Goal: Task Accomplishment & Management: Manage account settings

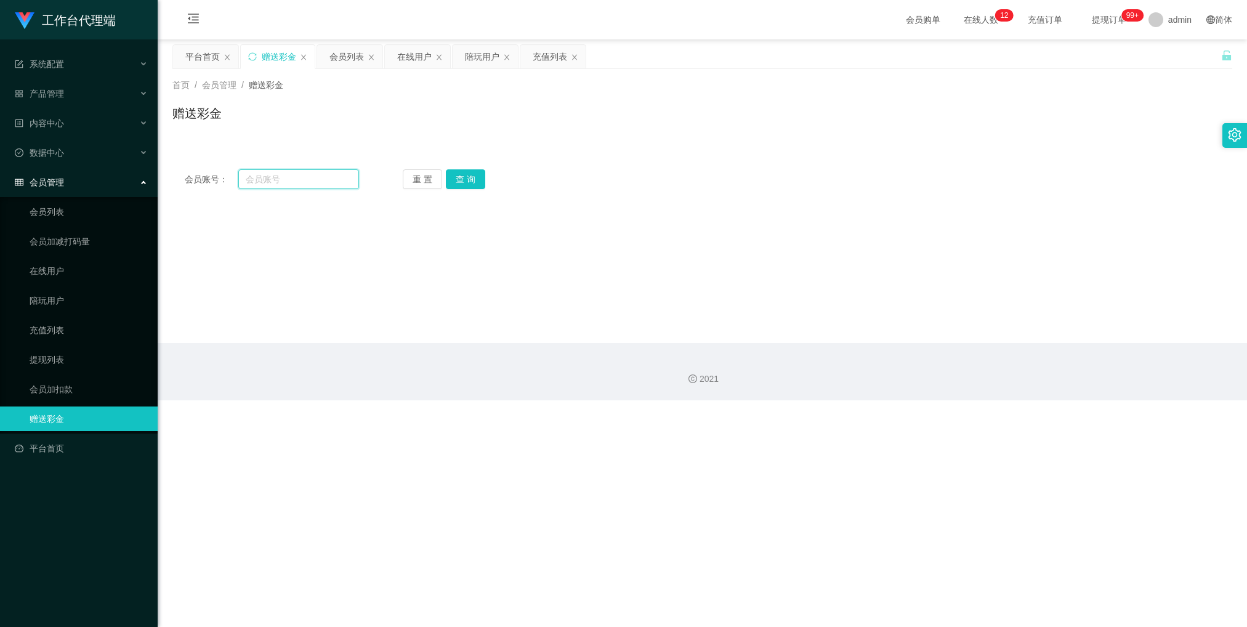
click at [296, 183] on input "text" at bounding box center [298, 179] width 121 height 20
paste input "earm1111"
type input "earm1111"
click at [464, 174] on button "查 询" at bounding box center [465, 179] width 39 height 20
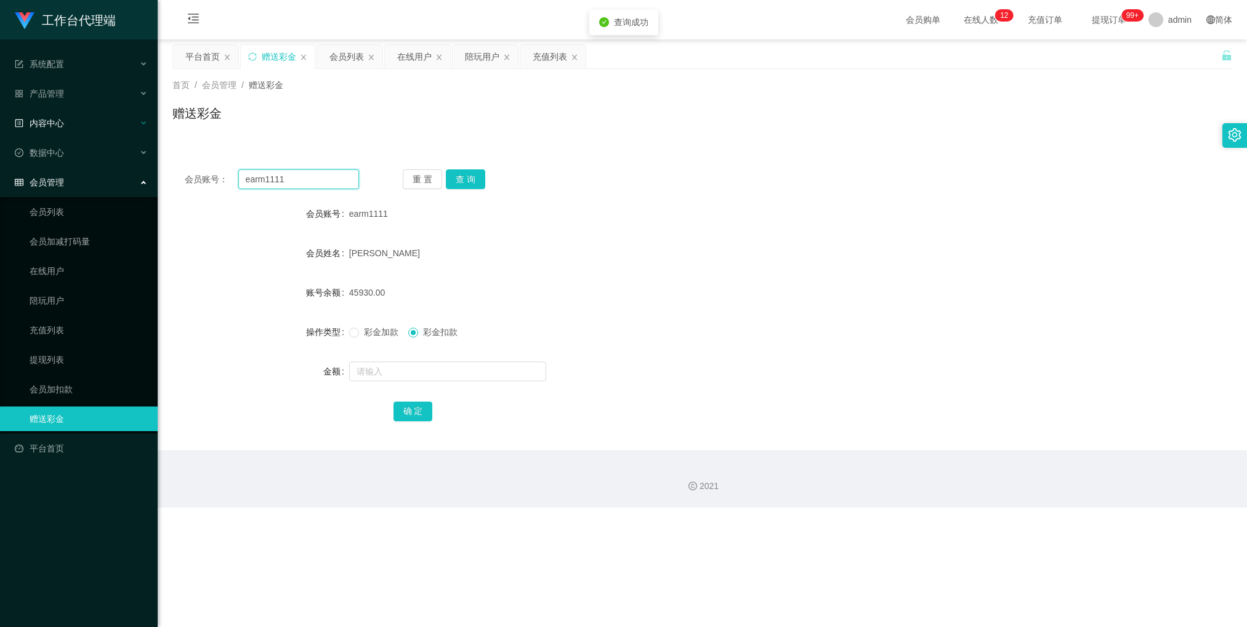
drag, startPoint x: 315, startPoint y: 174, endPoint x: 87, endPoint y: 111, distance: 235.5
click at [95, 120] on section "工作台代理端 系统配置 系统配置列表 管理员列表 管理员分组 systemPays 产品管理 内容中心 数据中心 会员管理 会员列表 会员加减打码量 在线用户…" at bounding box center [623, 253] width 1247 height 507
click at [67, 347] on link "提现列表" at bounding box center [89, 359] width 118 height 25
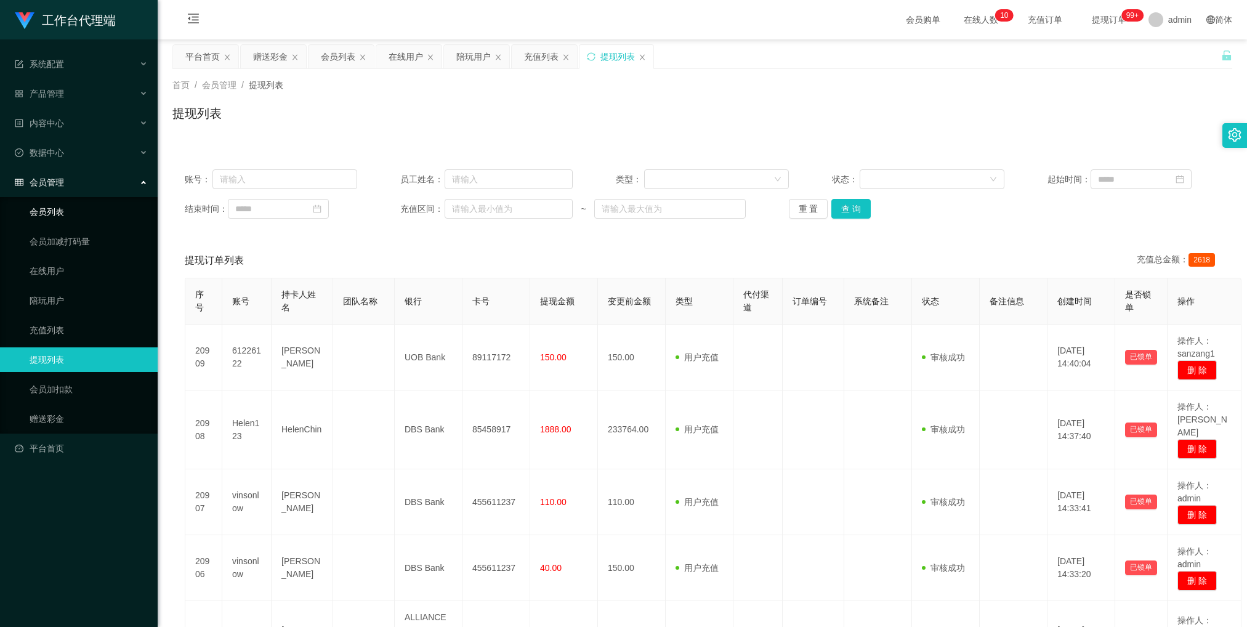
click at [99, 202] on link "会员列表" at bounding box center [89, 211] width 118 height 25
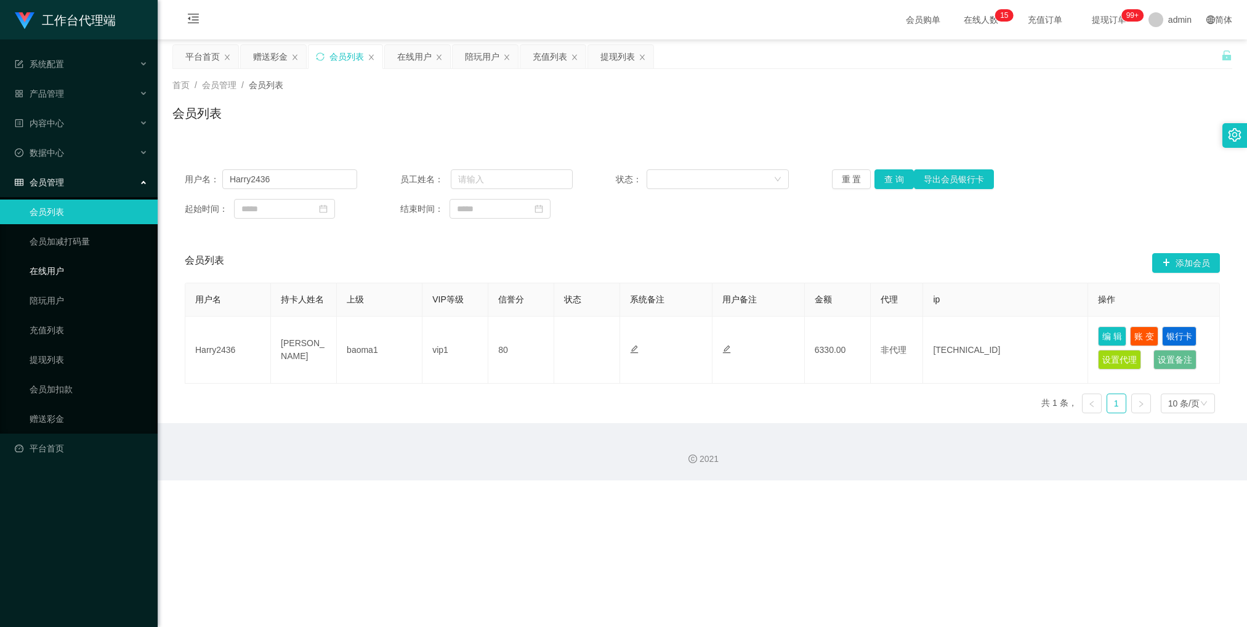
click at [76, 260] on link "在线用户" at bounding box center [89, 271] width 118 height 25
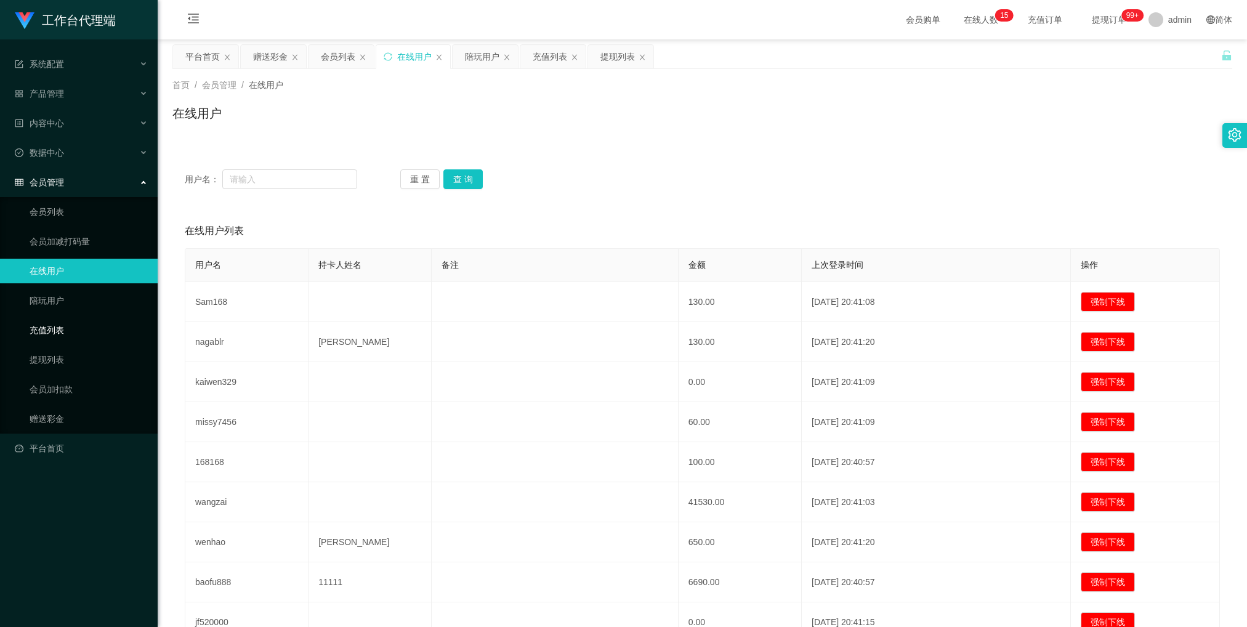
click at [60, 329] on link "充值列表" at bounding box center [89, 330] width 118 height 25
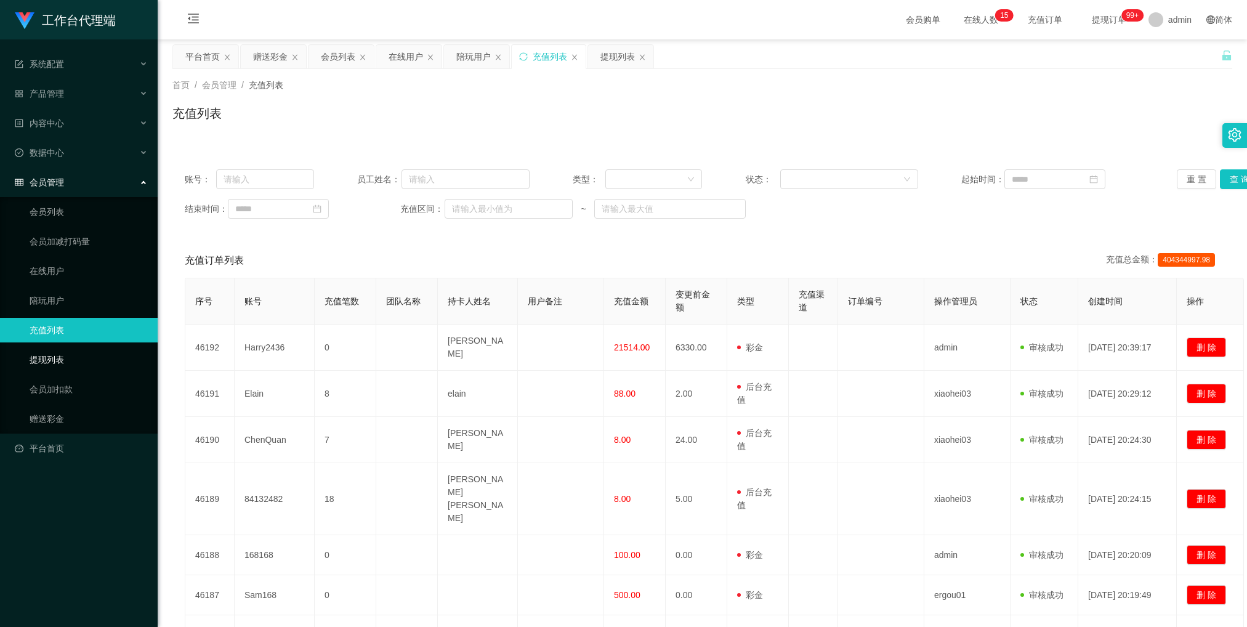
click at [92, 351] on link "提现列表" at bounding box center [89, 359] width 118 height 25
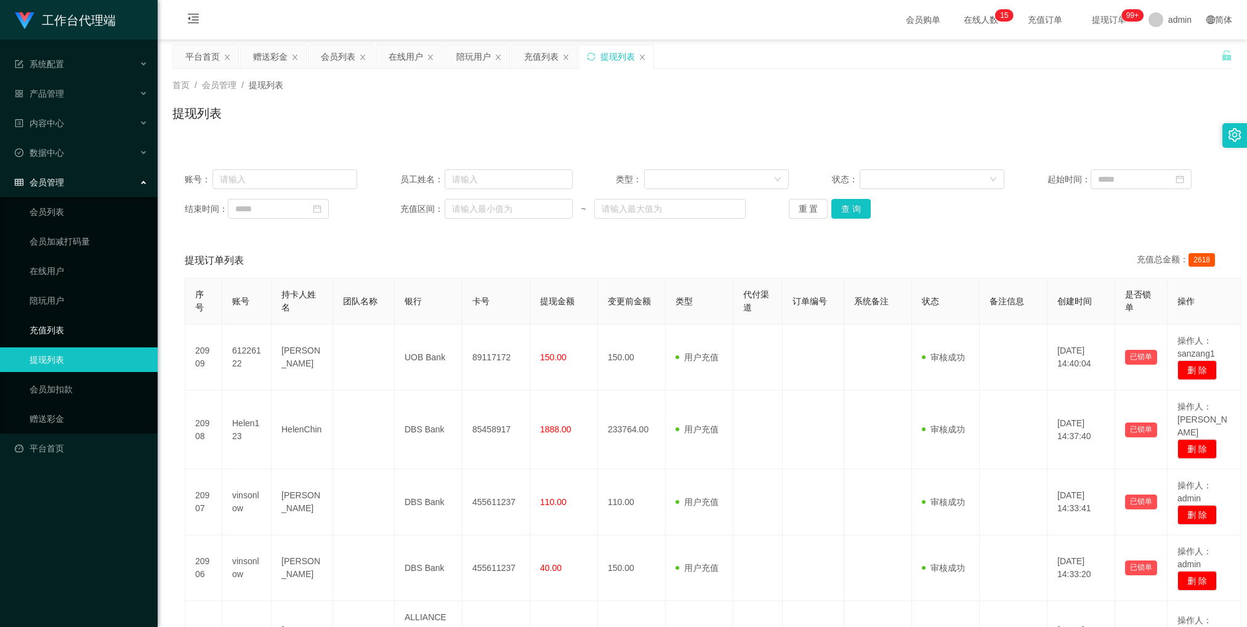
click at [86, 318] on link "充值列表" at bounding box center [89, 330] width 118 height 25
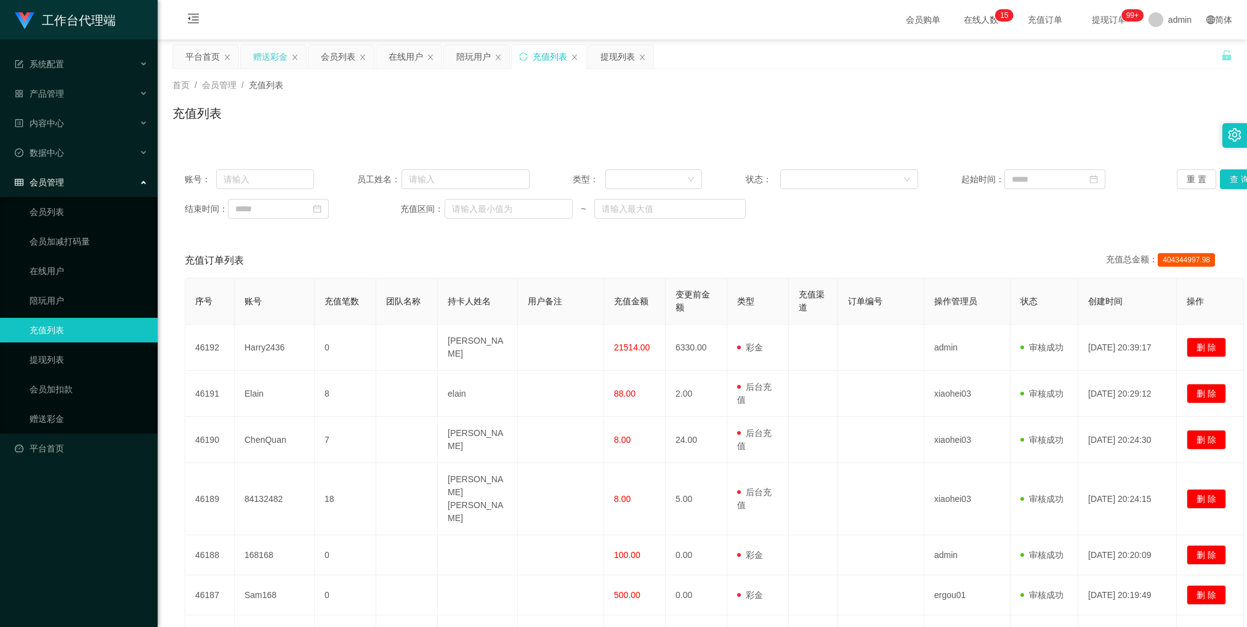
click at [253, 57] on div "赠送彩金" at bounding box center [270, 56] width 34 height 23
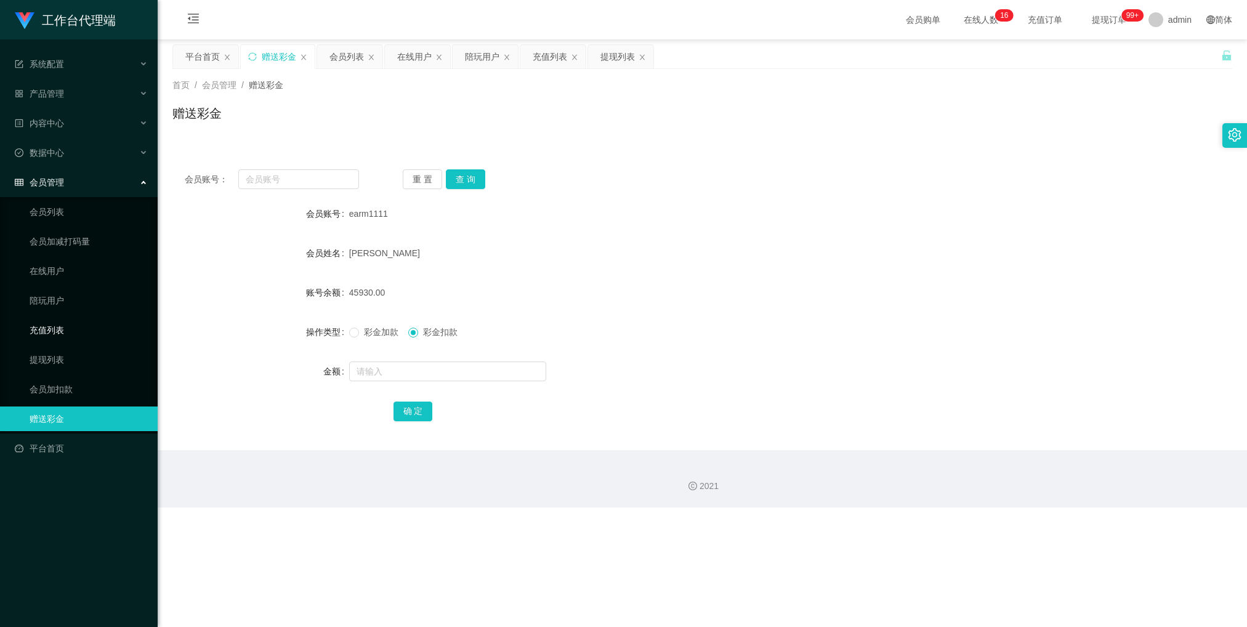
click at [78, 320] on link "充值列表" at bounding box center [89, 330] width 118 height 25
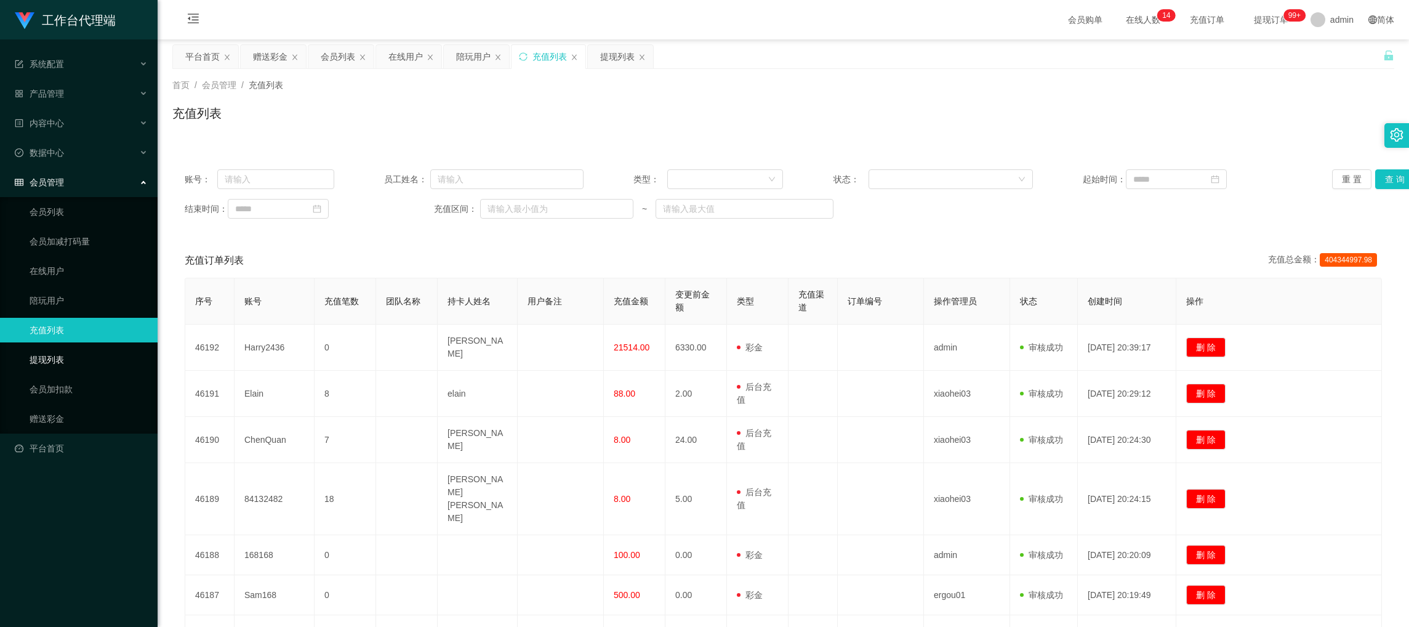
click at [84, 347] on link "提现列表" at bounding box center [89, 359] width 118 height 25
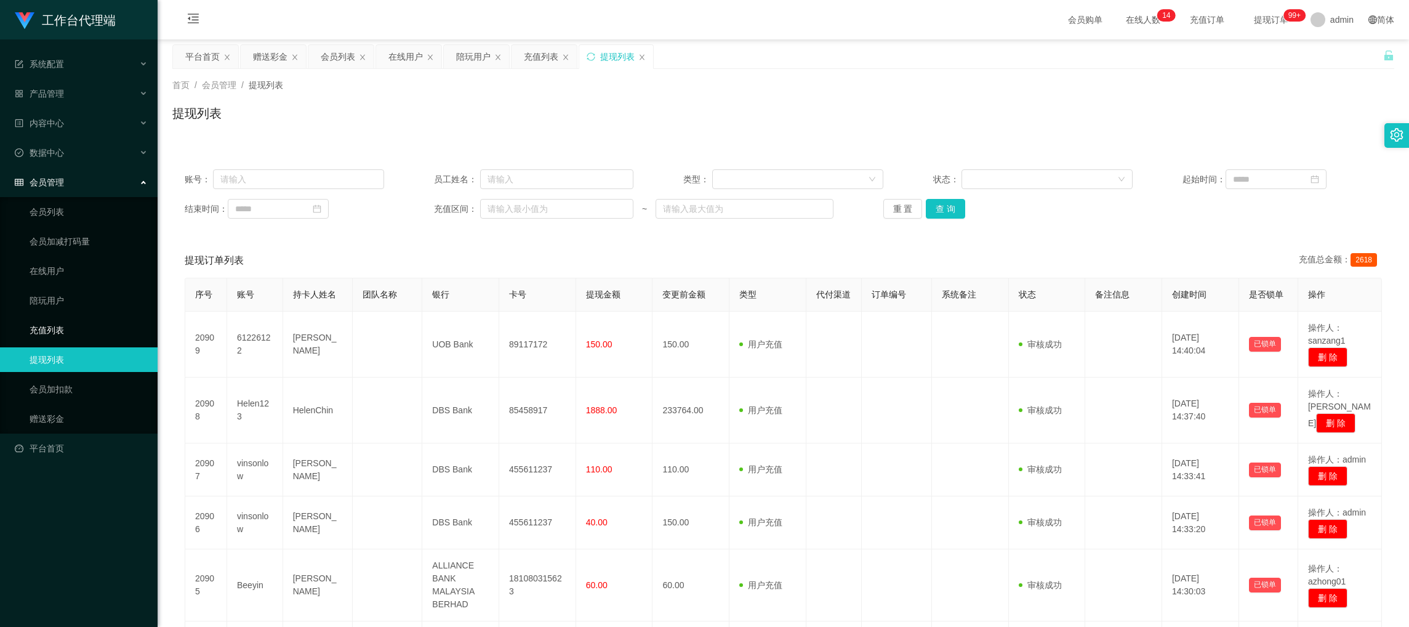
click at [60, 318] on link "充值列表" at bounding box center [89, 330] width 118 height 25
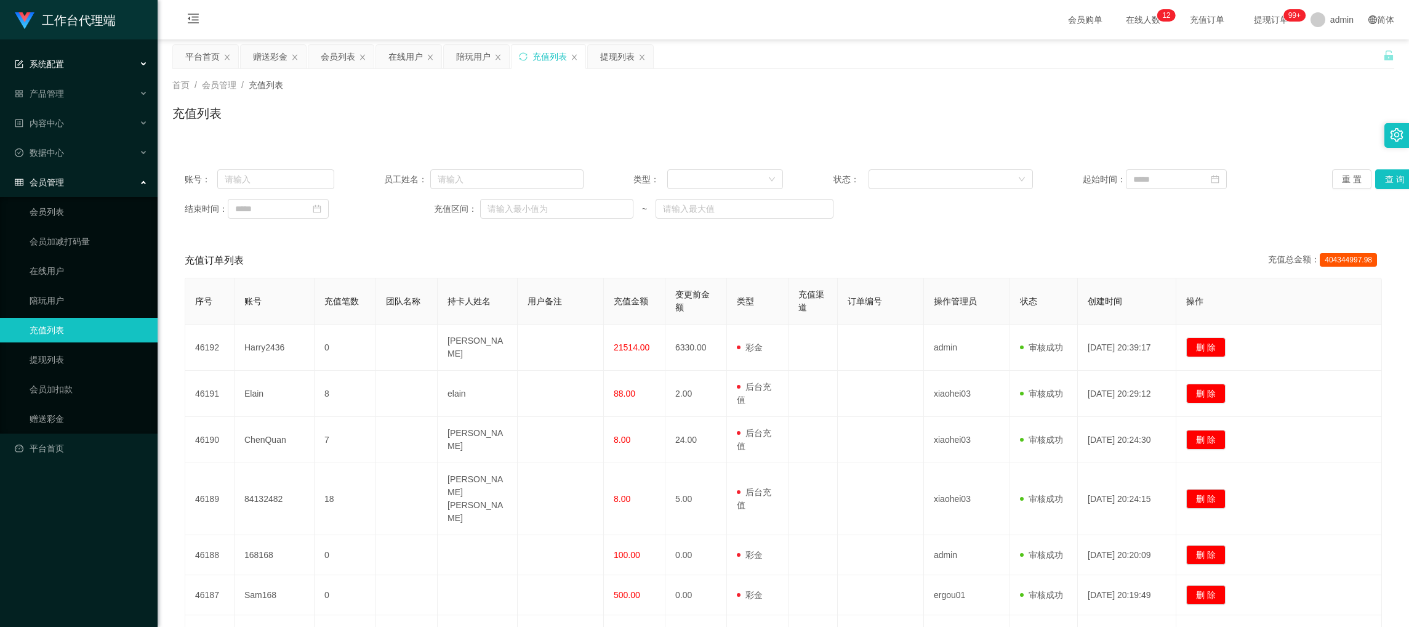
click at [57, 61] on span "系统配置" at bounding box center [39, 64] width 49 height 10
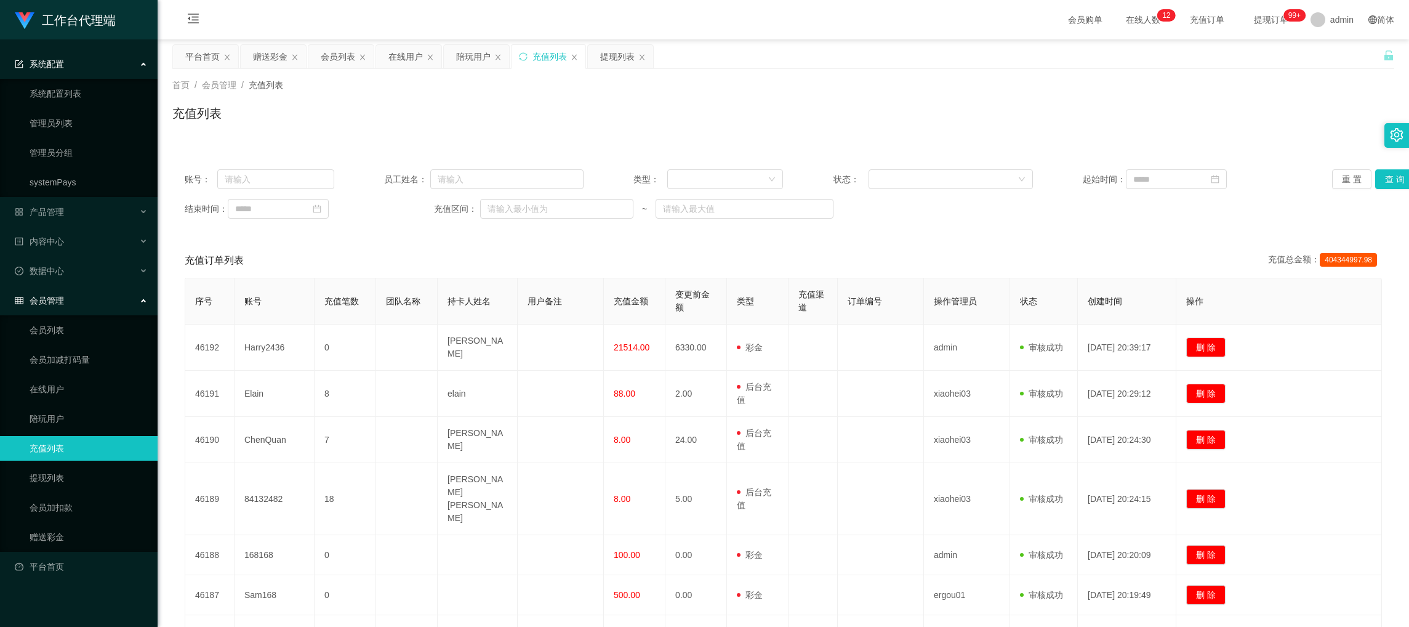
click at [105, 69] on div "系统配置" at bounding box center [79, 64] width 158 height 25
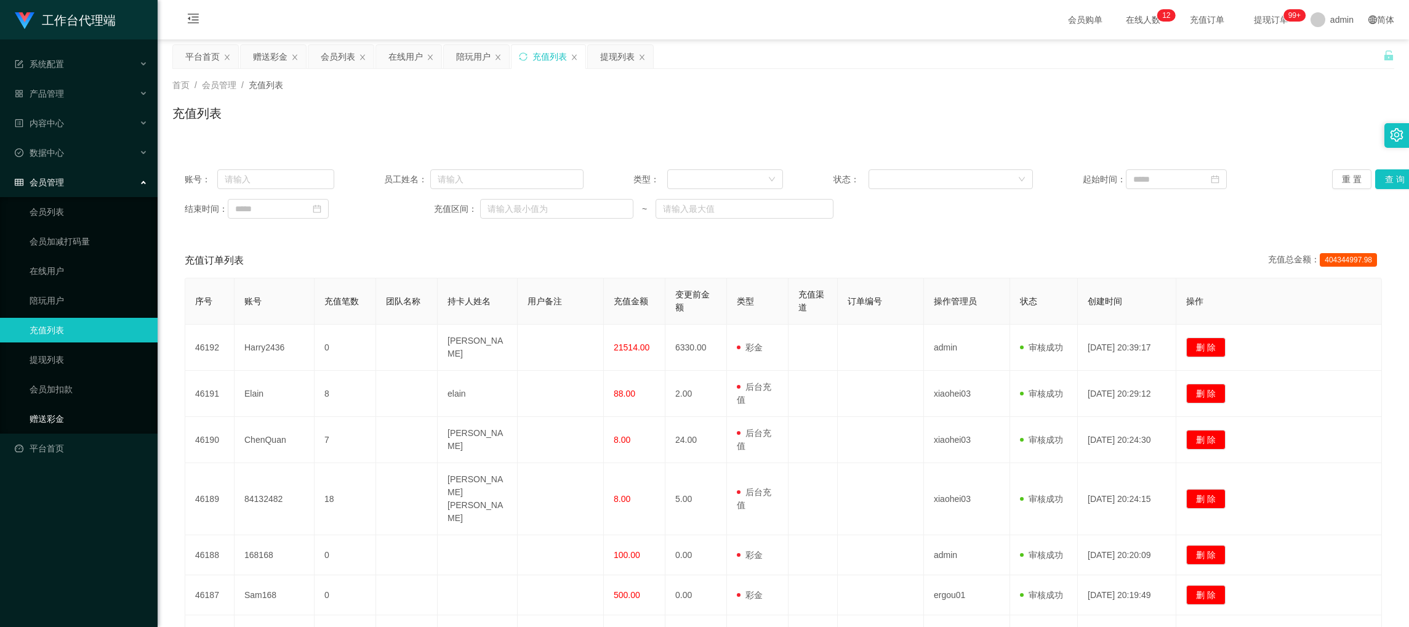
click at [76, 406] on link "赠送彩金" at bounding box center [89, 418] width 118 height 25
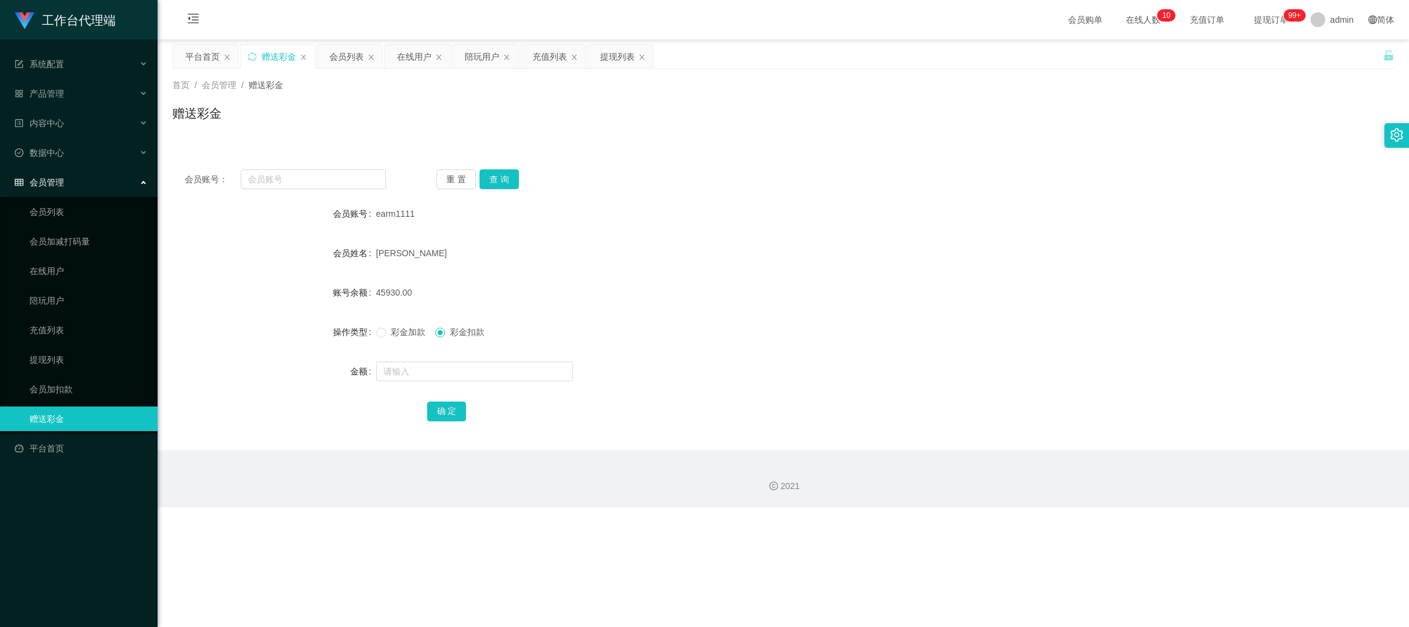
drag, startPoint x: 616, startPoint y: 52, endPoint x: 552, endPoint y: 74, distance: 67.2
click at [616, 52] on div "提现列表" at bounding box center [617, 56] width 34 height 23
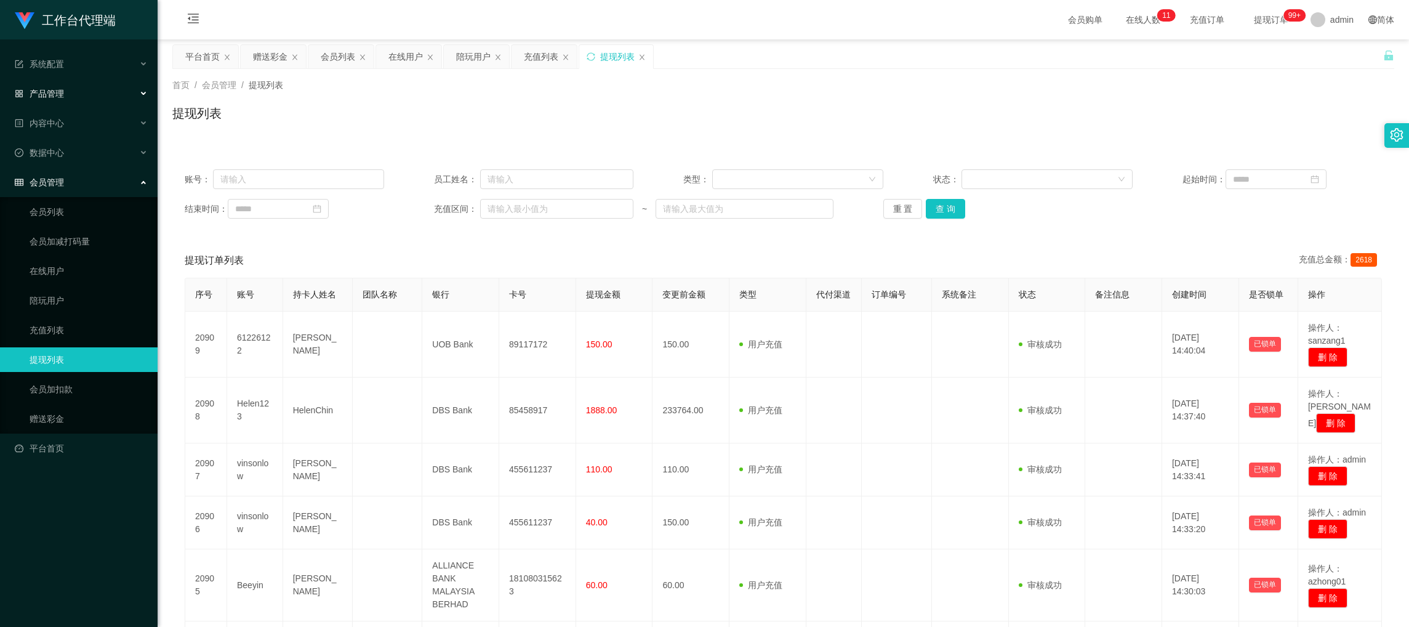
click at [91, 89] on div "产品管理" at bounding box center [79, 93] width 158 height 25
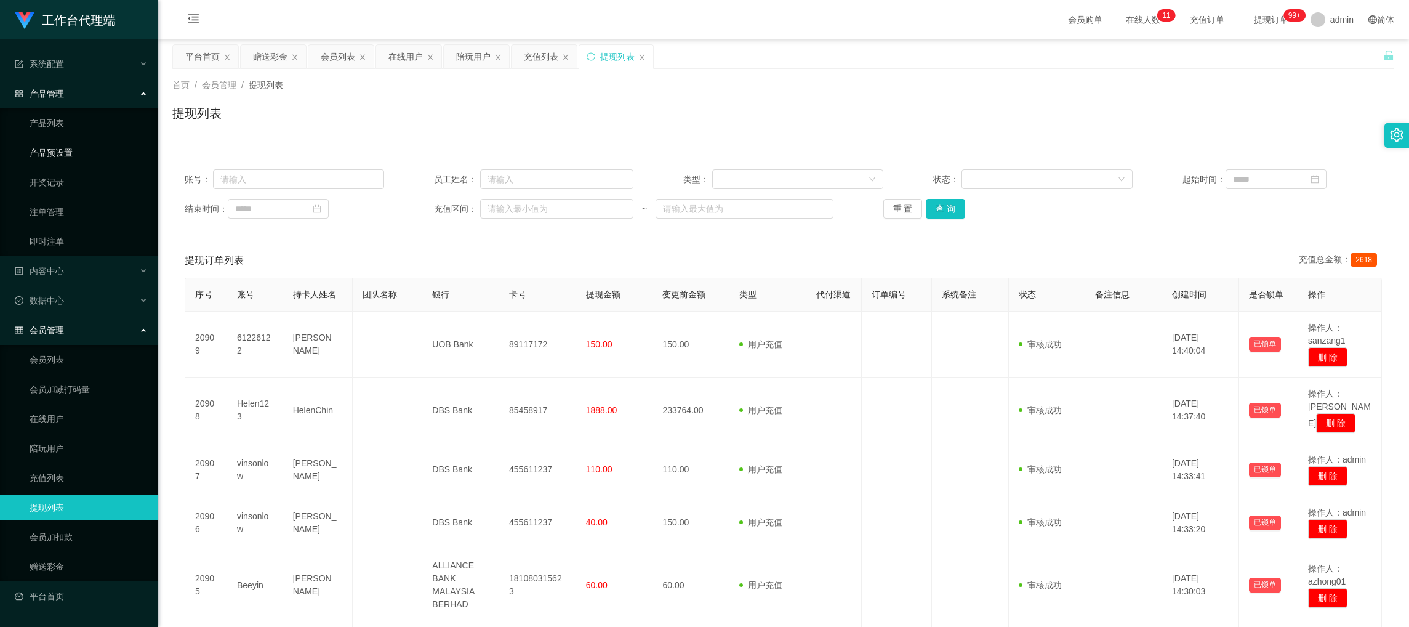
click at [72, 146] on link "产品预设置" at bounding box center [89, 152] width 118 height 25
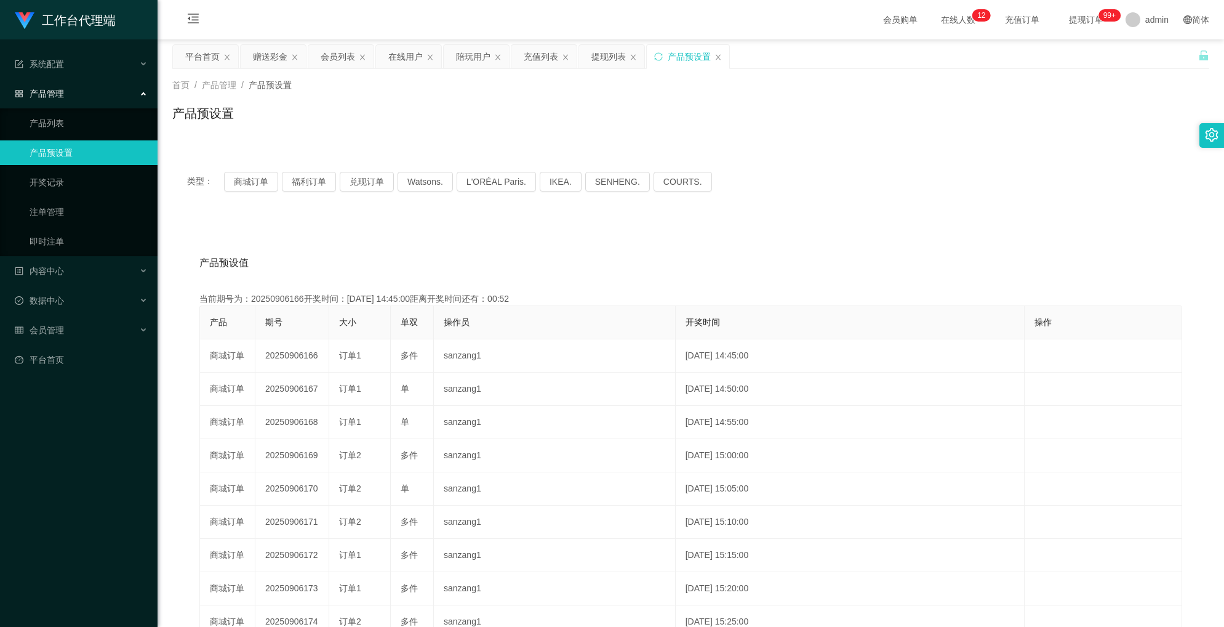
click at [86, 166] on ul "产品列表 产品预设置 开奖记录 注单管理 即时注单" at bounding box center [79, 182] width 158 height 148
drag, startPoint x: 65, startPoint y: 177, endPoint x: 63, endPoint y: 191, distance: 13.7
click at [66, 177] on link "开奖记录" at bounding box center [89, 182] width 118 height 25
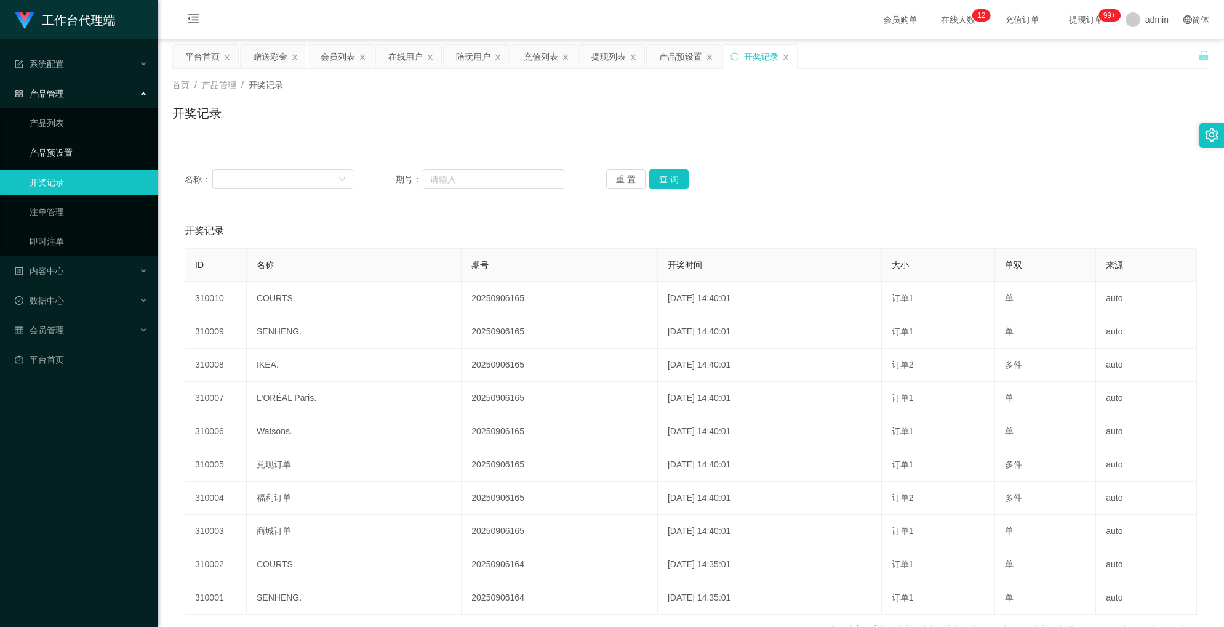
click at [79, 157] on link "产品预设置" at bounding box center [89, 152] width 118 height 25
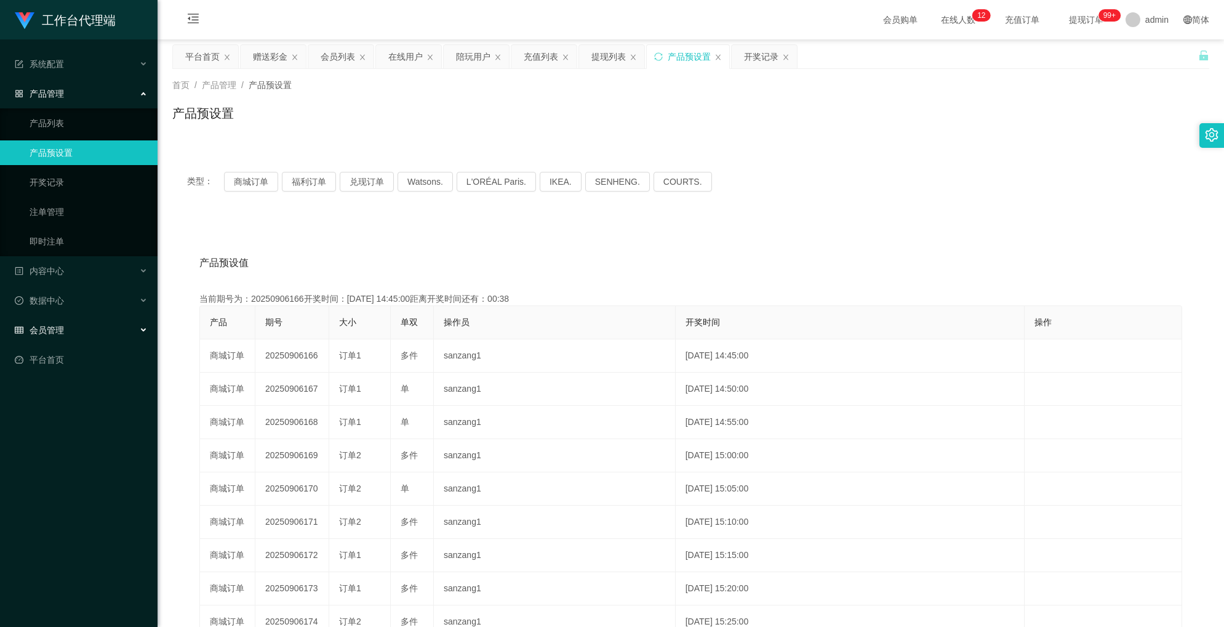
click at [57, 325] on span "会员管理" at bounding box center [39, 330] width 49 height 10
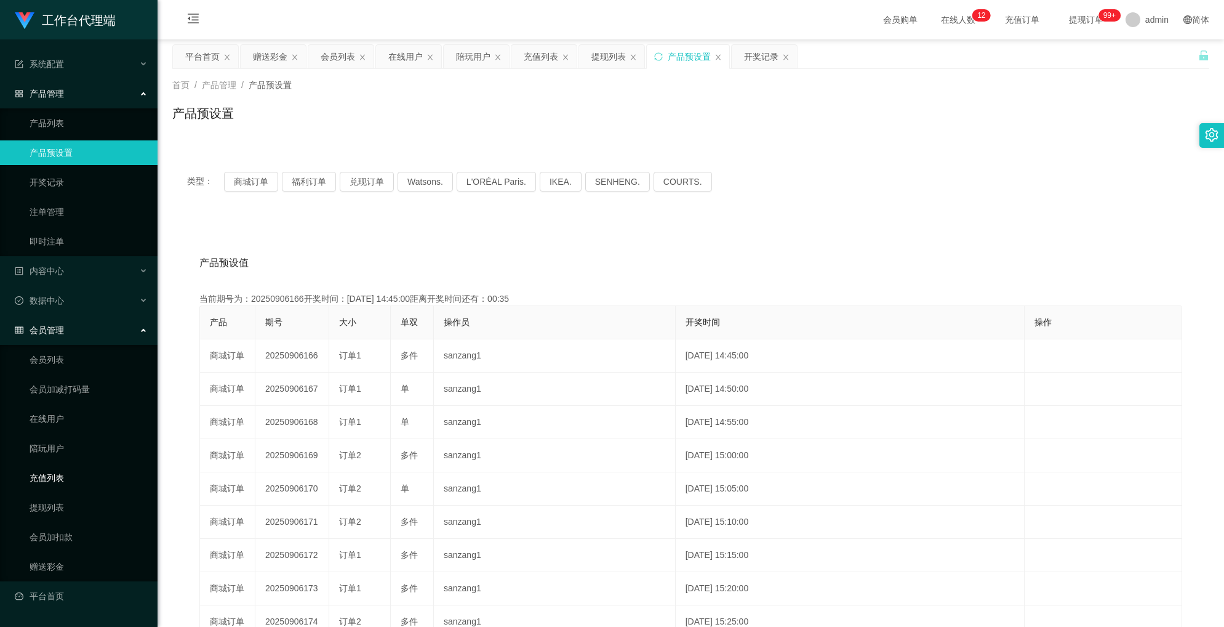
click at [73, 471] on link "充值列表" at bounding box center [89, 477] width 118 height 25
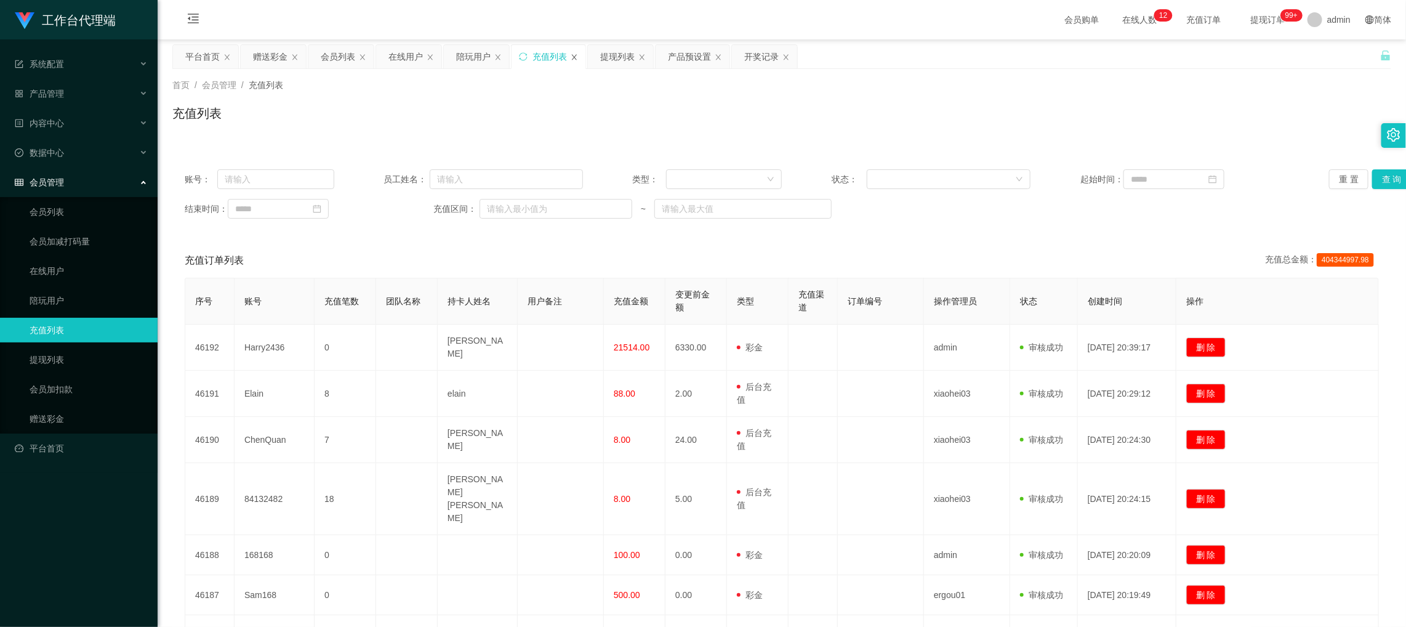
click at [577, 54] on icon "图标: close" at bounding box center [574, 57] width 7 height 7
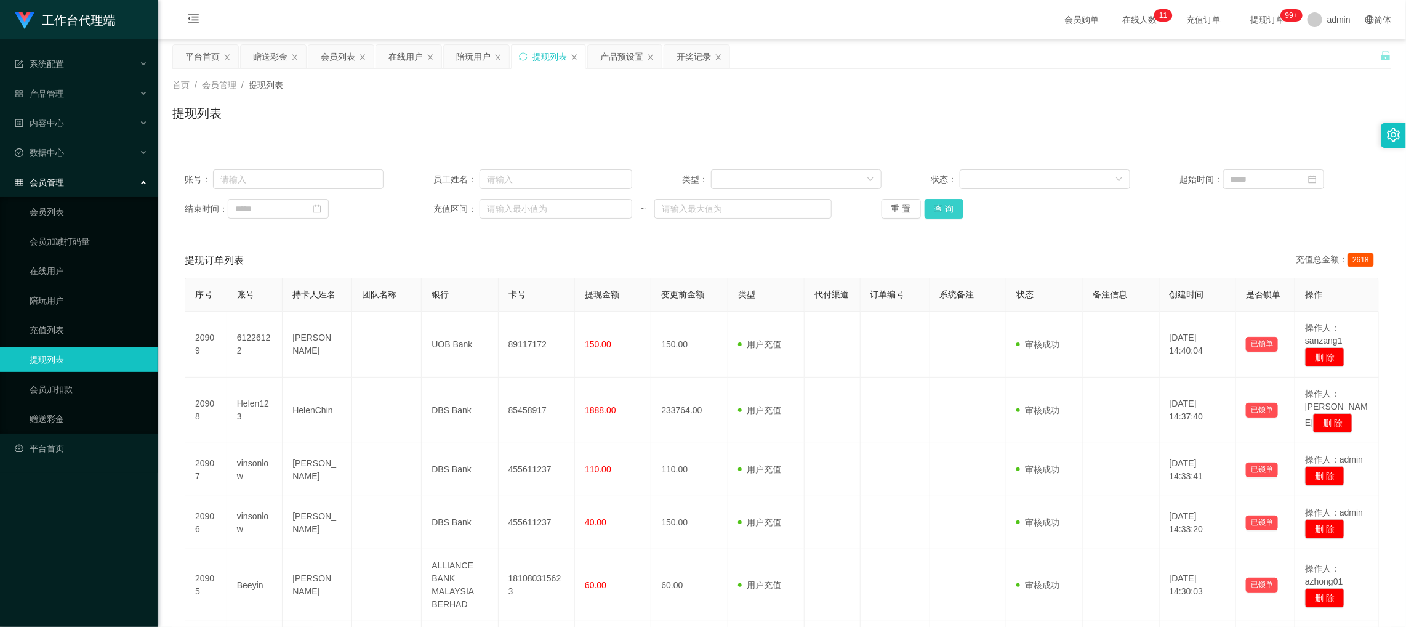
click at [930, 206] on button "查 询" at bounding box center [944, 209] width 39 height 20
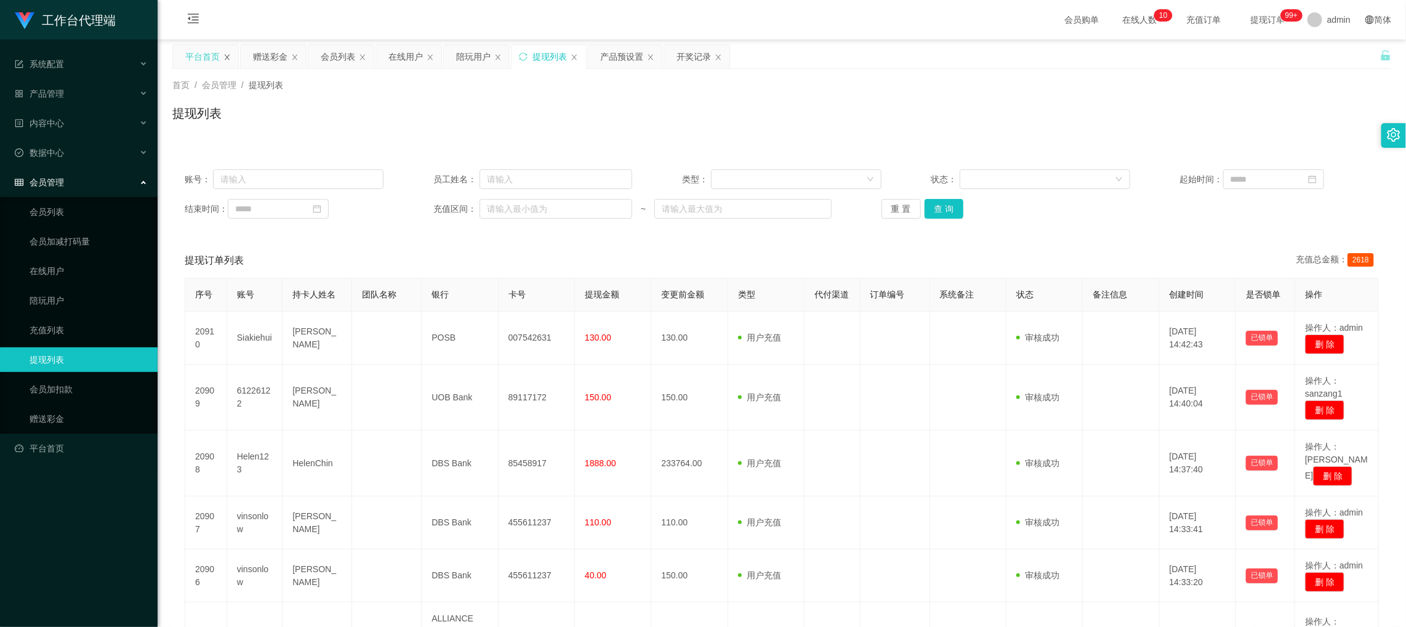
click at [227, 60] on icon "图标: close" at bounding box center [226, 57] width 7 height 7
click at [185, 54] on div "赠送彩金" at bounding box center [202, 56] width 34 height 23
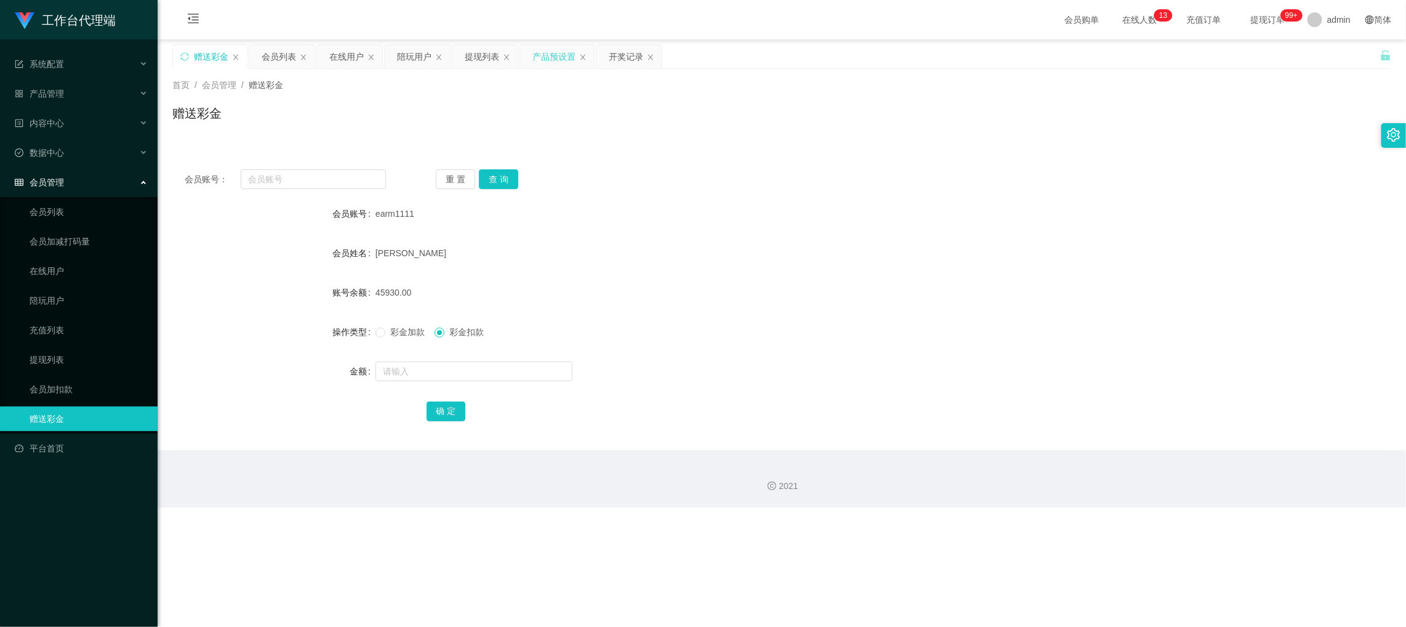
click at [560, 55] on div "产品预设置" at bounding box center [554, 56] width 43 height 23
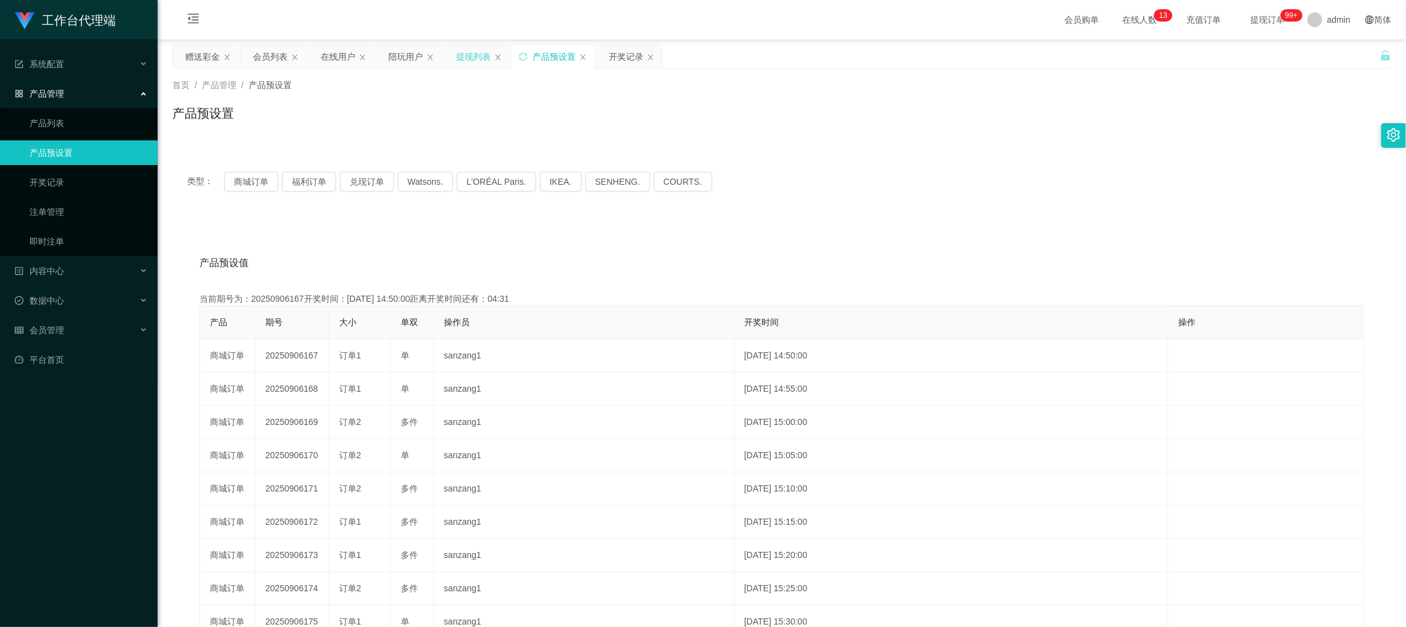
click at [465, 50] on div "提现列表" at bounding box center [473, 56] width 34 height 23
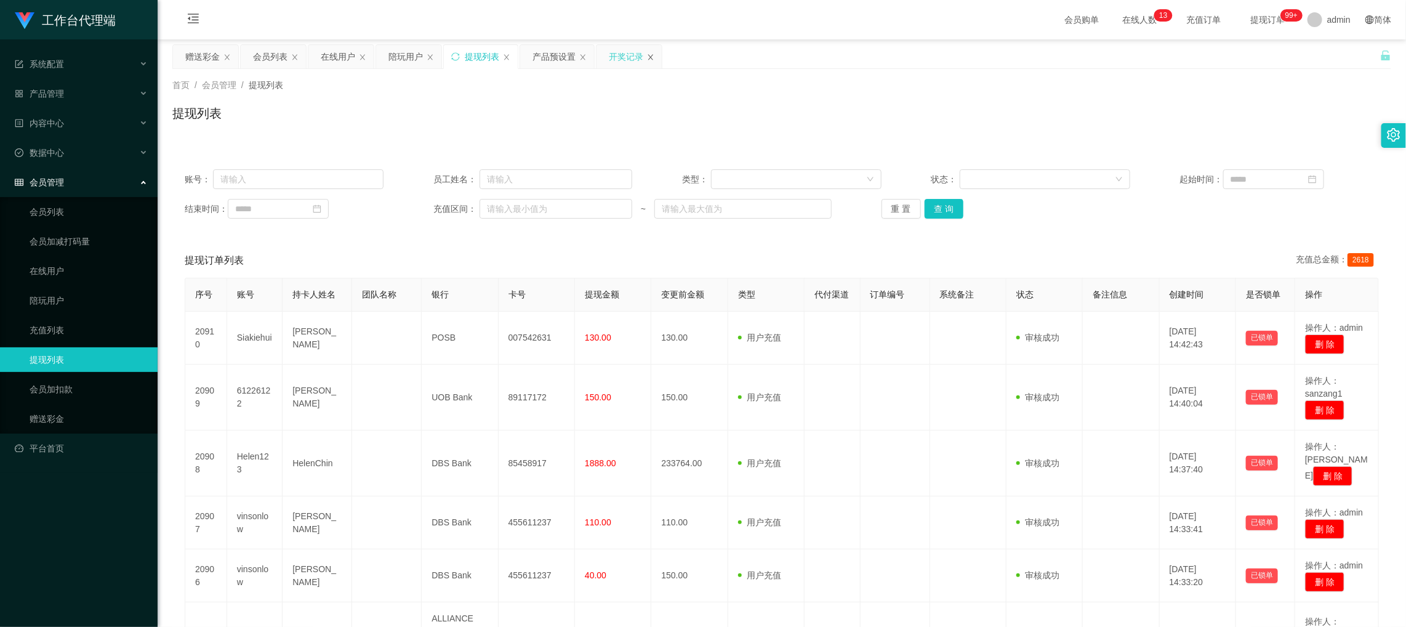
click at [654, 59] on icon "图标: close" at bounding box center [650, 57] width 7 height 7
click at [438, 59] on div "陪玩用户" at bounding box center [408, 56] width 65 height 23
click at [432, 54] on icon "图标: close" at bounding box center [430, 57] width 7 height 7
drag, startPoint x: 363, startPoint y: 59, endPoint x: 331, endPoint y: 72, distance: 34.0
click at [362, 59] on icon "图标: close" at bounding box center [362, 57] width 7 height 7
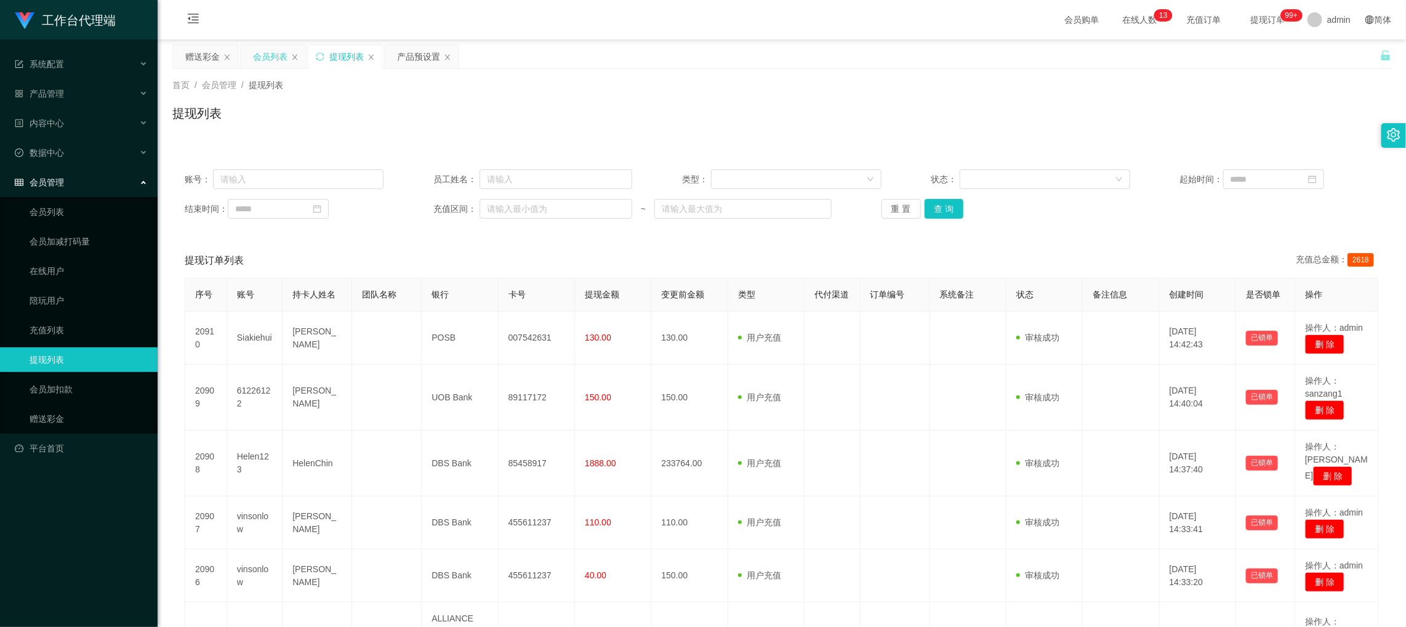
click at [277, 59] on div "会员列表" at bounding box center [270, 56] width 34 height 23
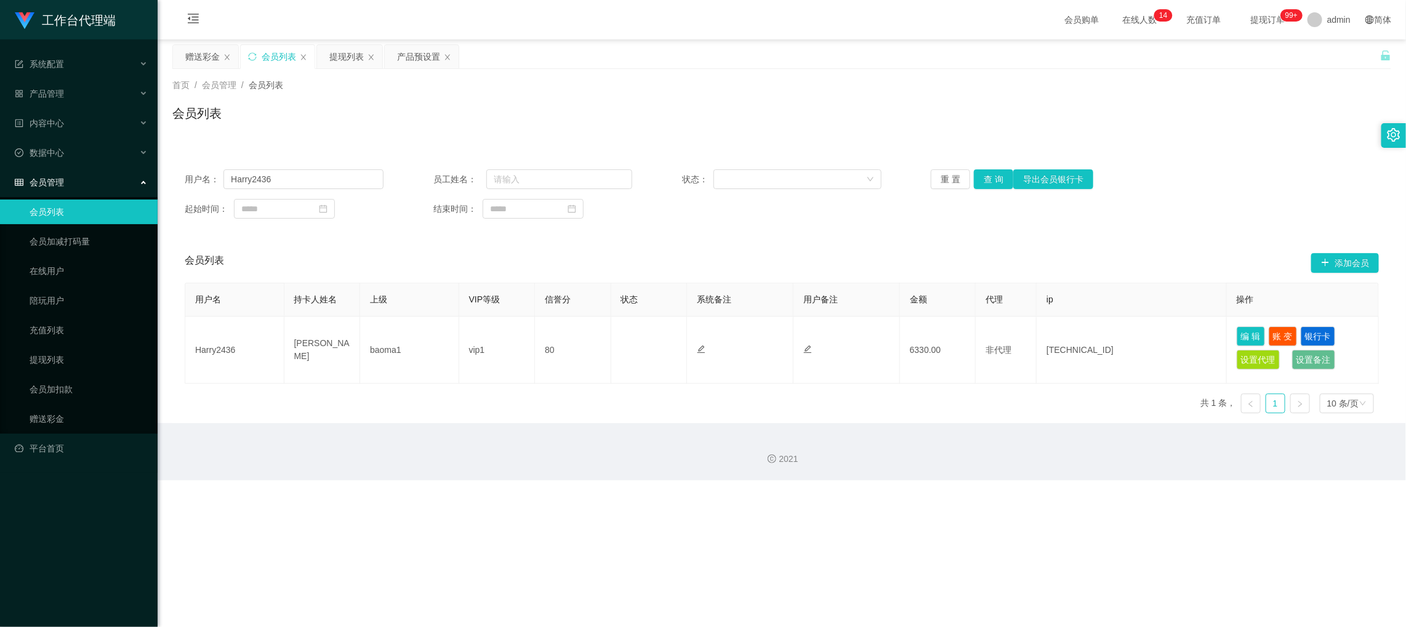
drag, startPoint x: 205, startPoint y: 52, endPoint x: 625, endPoint y: 17, distance: 421.4
click at [628, 15] on section "会员购单 在线人数 0 1 2 3 4 5 6 7 8 9 0 1 2 3 4 5 6 7 8 9 0 1 2 3 4 5 6 7 8 9 0 1 2 3 4…" at bounding box center [782, 240] width 1248 height 480
click at [188, 67] on div "关闭左侧 关闭右侧 关闭其它 刷新页面 赠送彩金 会员列表 提现列表 产品预设置 首页 / 会员管理 / 会员列表 / 会员列表 用户名： Harry2436…" at bounding box center [781, 233] width 1219 height 379
drag, startPoint x: 199, startPoint y: 57, endPoint x: 213, endPoint y: 50, distance: 15.4
click at [200, 57] on div "赠送彩金" at bounding box center [202, 56] width 34 height 23
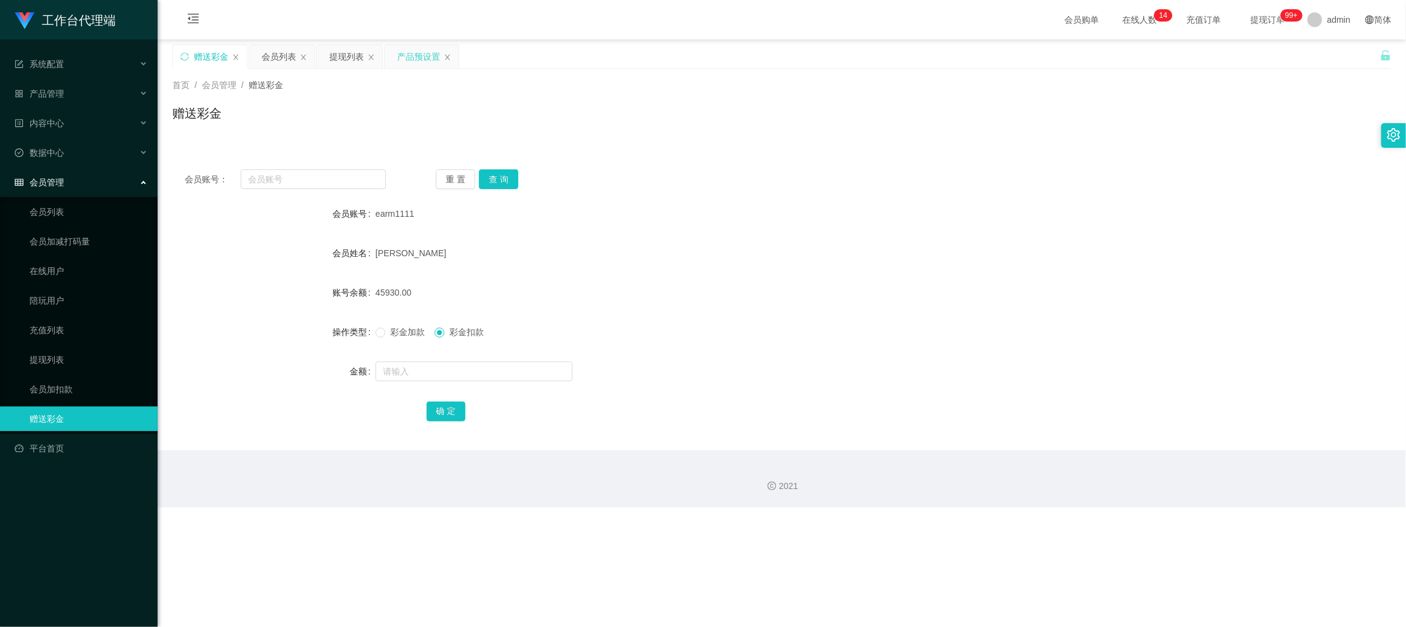
click at [410, 59] on div "产品预设置" at bounding box center [418, 56] width 43 height 23
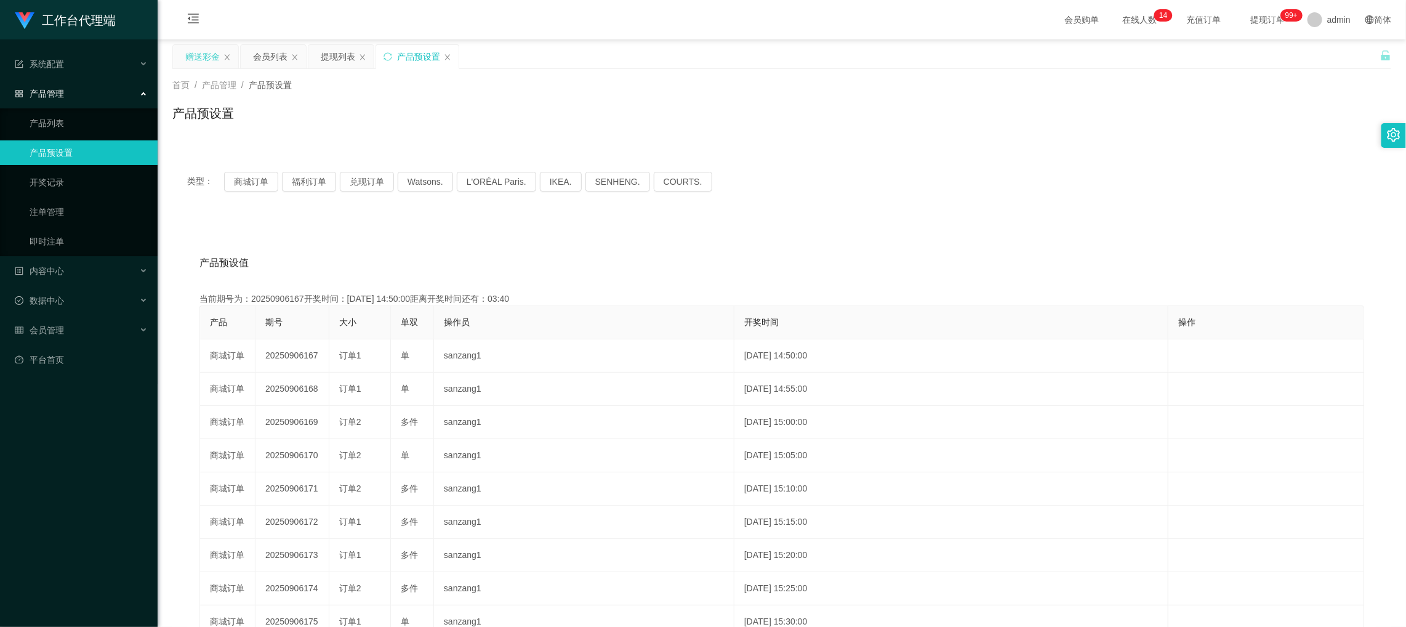
click at [207, 59] on div "赠送彩金" at bounding box center [202, 56] width 34 height 23
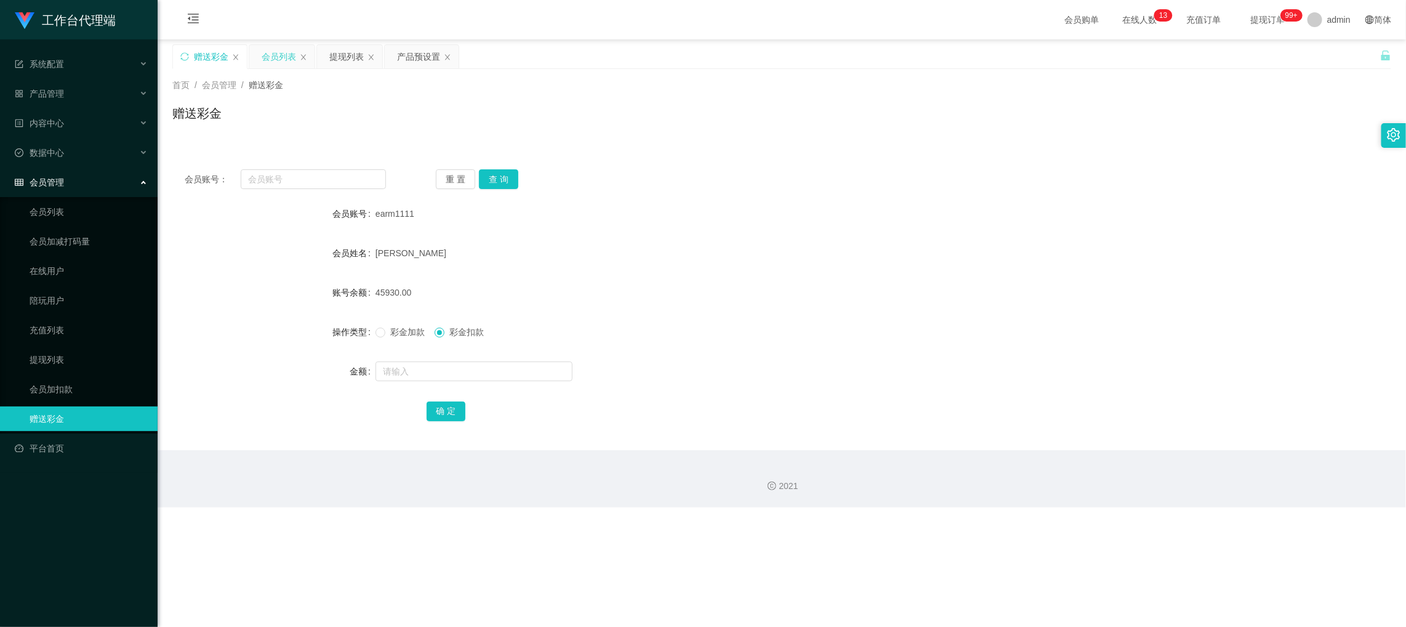
click at [262, 56] on div "会员列表" at bounding box center [281, 56] width 65 height 23
click at [281, 63] on div "会员列表" at bounding box center [279, 56] width 34 height 23
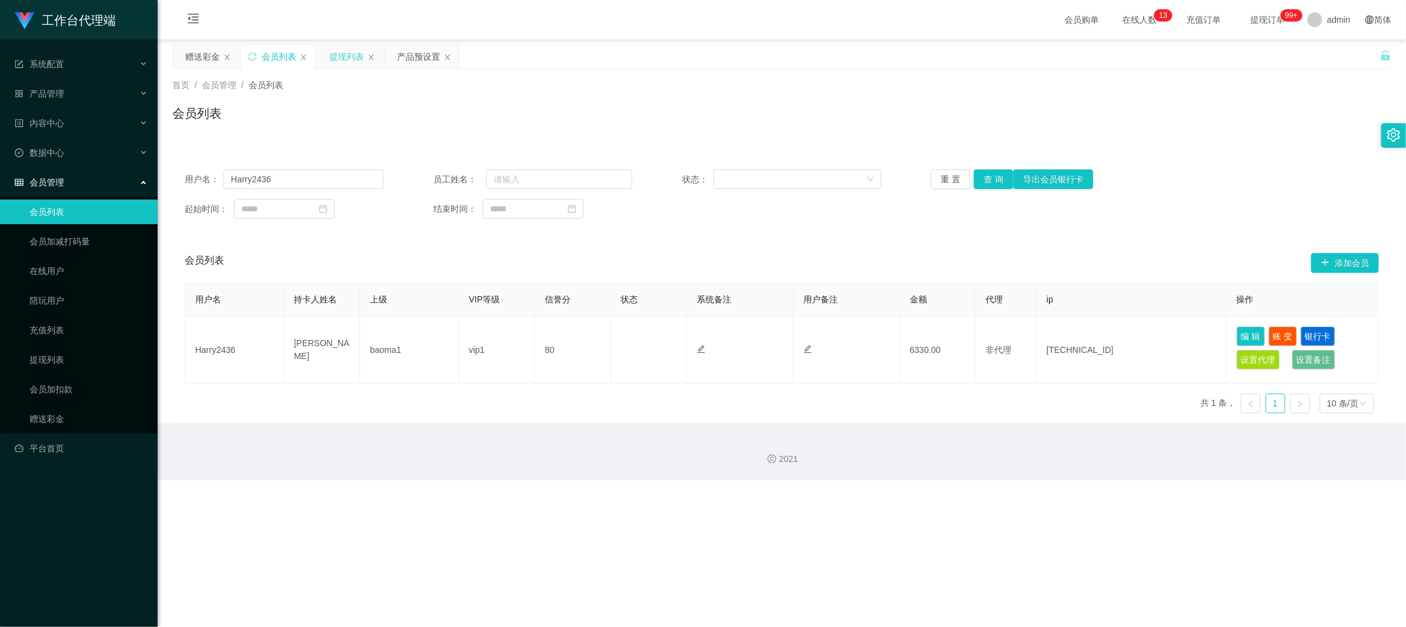
click at [356, 66] on div "提现列表" at bounding box center [346, 56] width 34 height 23
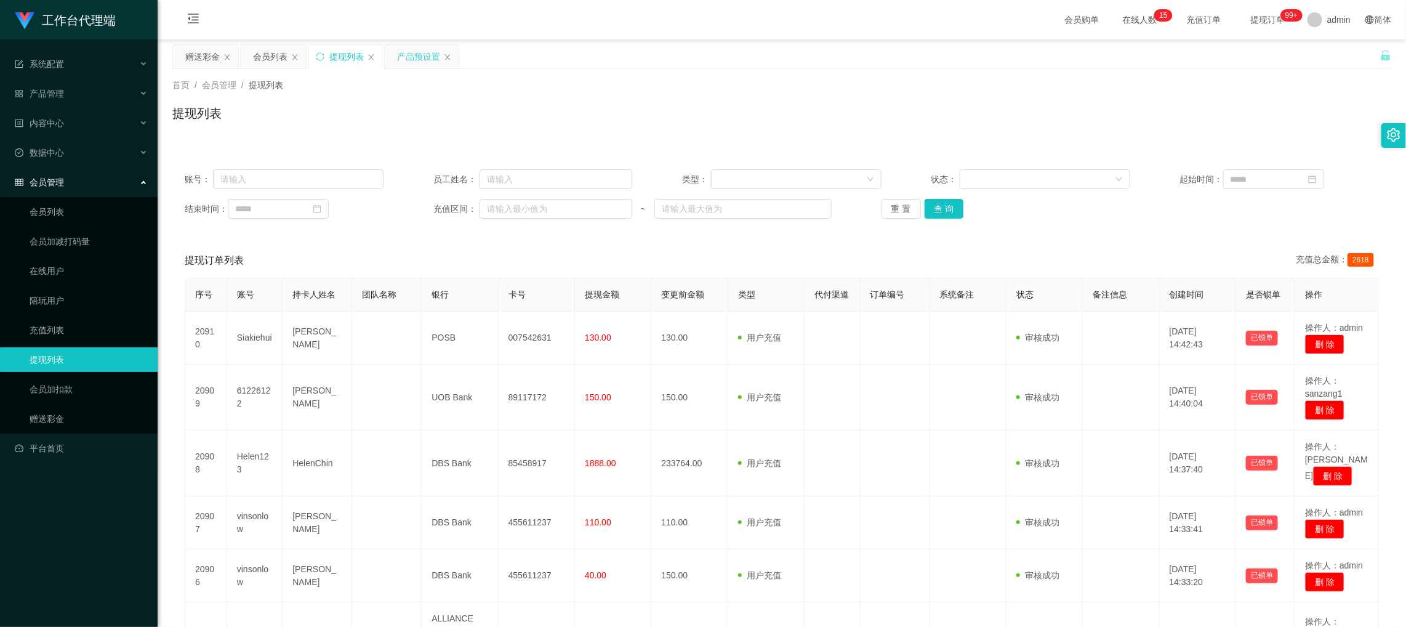
click at [421, 50] on div "产品预设置" at bounding box center [418, 56] width 43 height 23
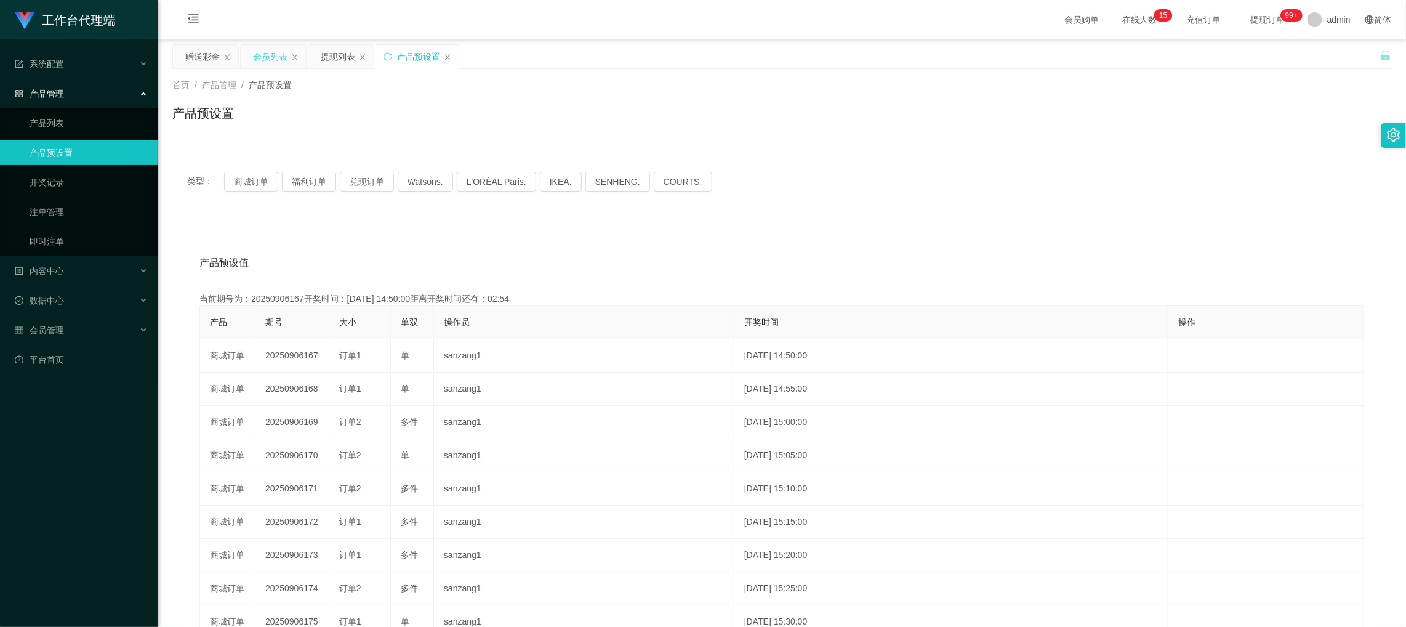
click at [288, 49] on div "会员列表" at bounding box center [273, 56] width 65 height 23
click at [290, 49] on div "会员列表" at bounding box center [273, 56] width 65 height 23
click at [328, 54] on div "提现列表" at bounding box center [338, 56] width 34 height 23
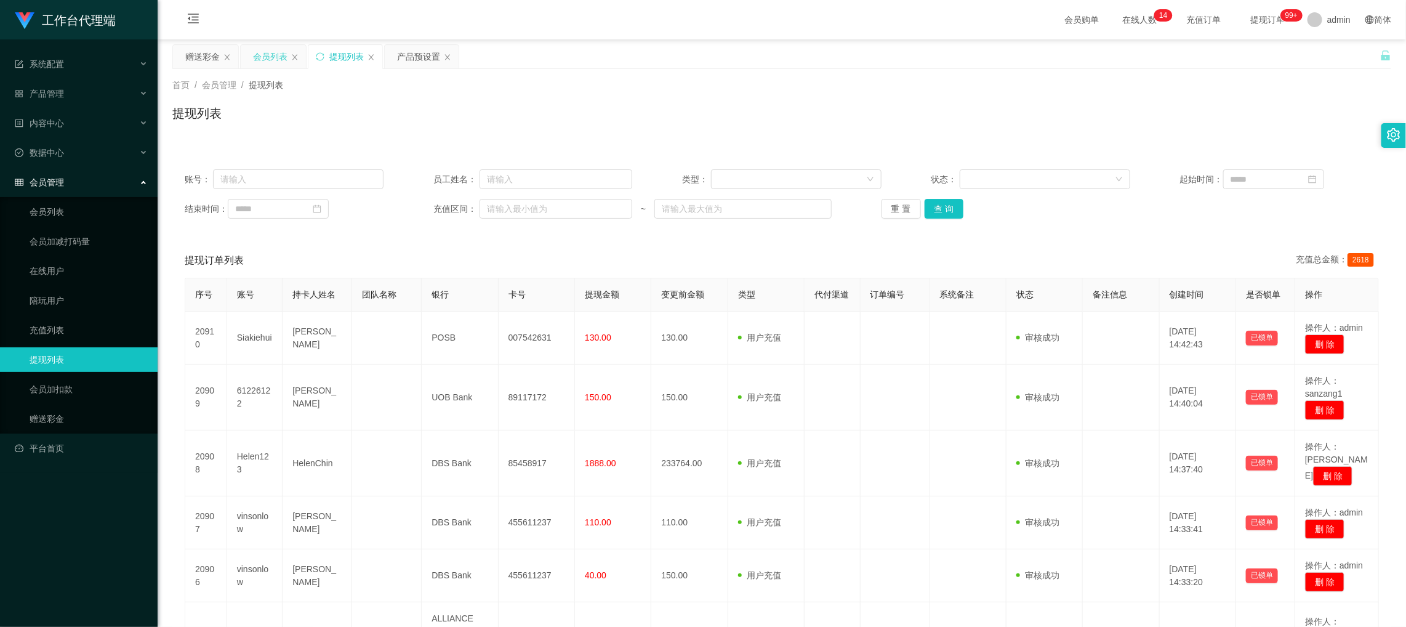
click at [267, 56] on div "会员列表" at bounding box center [270, 56] width 34 height 23
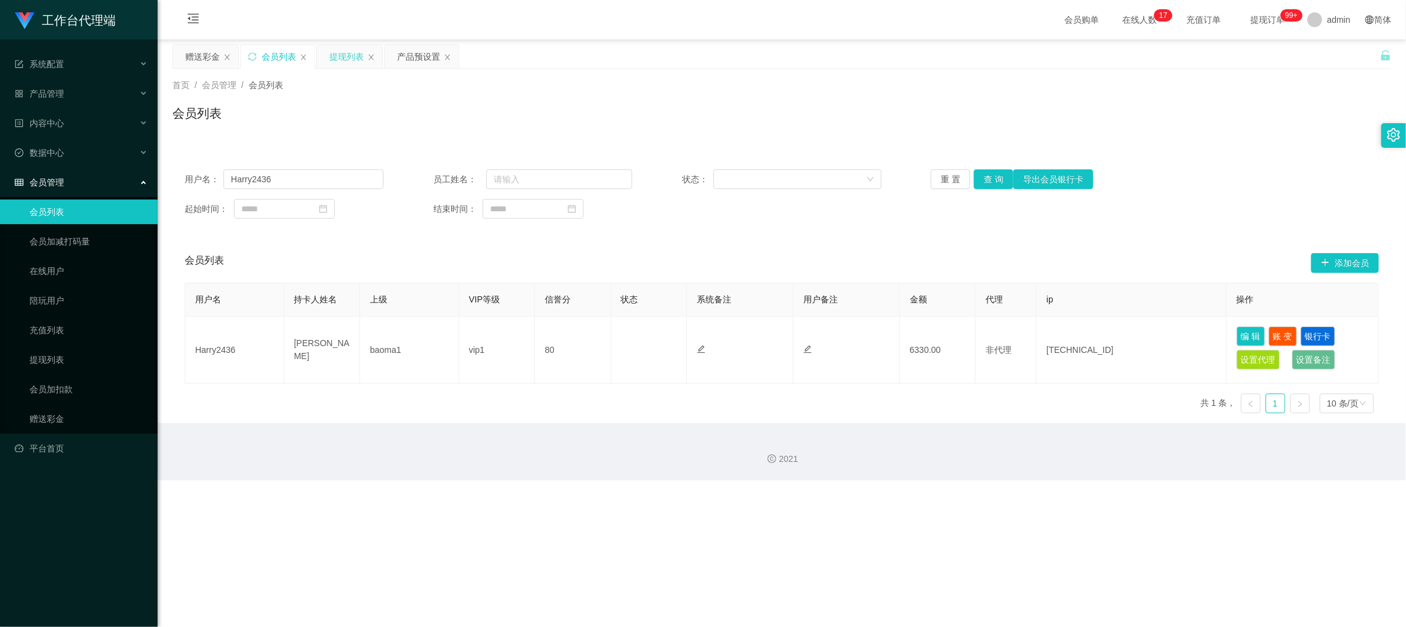
click at [347, 50] on div "提现列表" at bounding box center [346, 56] width 34 height 23
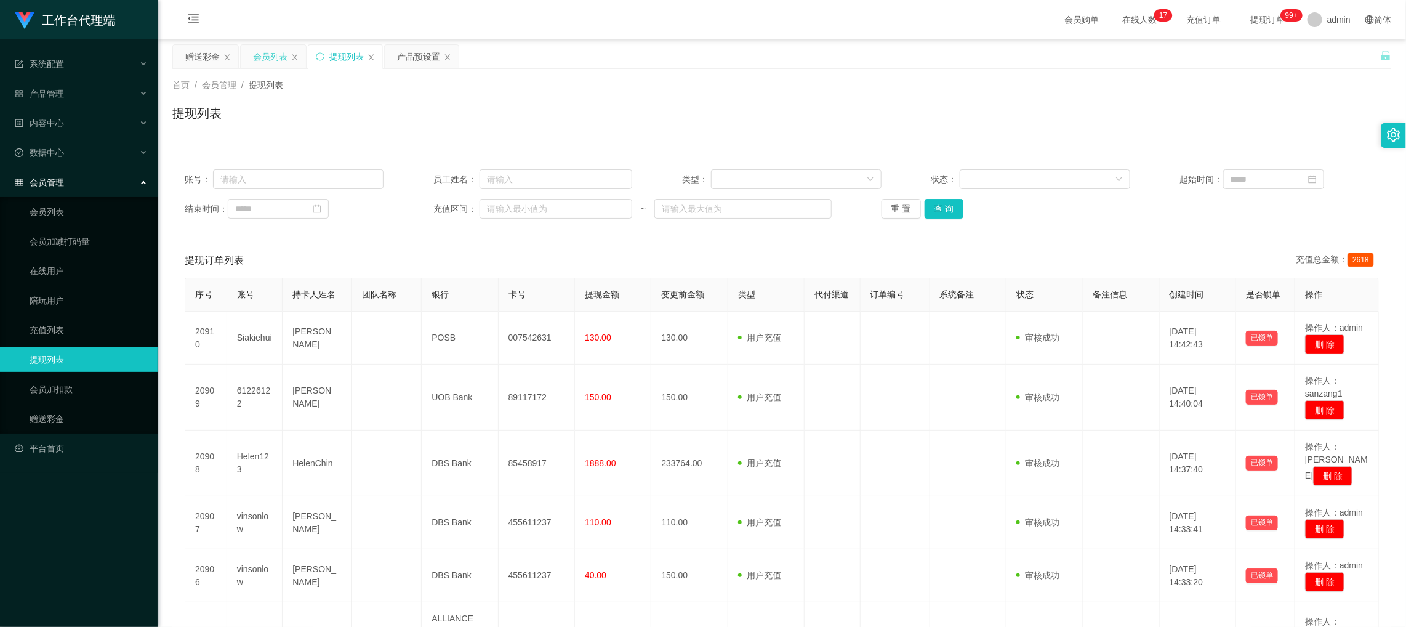
click at [278, 65] on div "会员列表" at bounding box center [270, 56] width 34 height 23
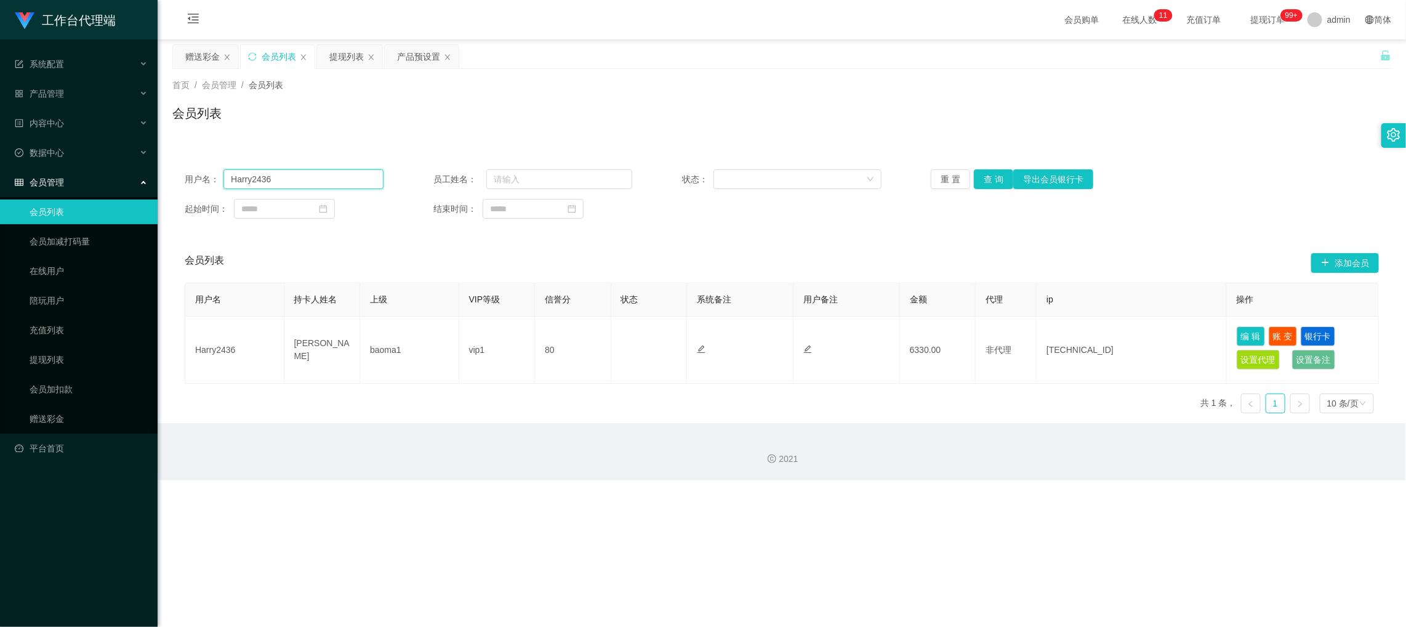
drag, startPoint x: 348, startPoint y: 178, endPoint x: 156, endPoint y: 169, distance: 192.3
click at [157, 169] on section "工作台代理端 系统配置 系统配置列表 管理员列表 管理员分组 systemPays 产品管理 产品列表 产品预设置 开奖记录 注单管理 即时注单 内容中心 数…" at bounding box center [703, 240] width 1406 height 480
paste input "earm1111"
type input "earm1111"
click at [979, 178] on button "查 询" at bounding box center [993, 179] width 39 height 20
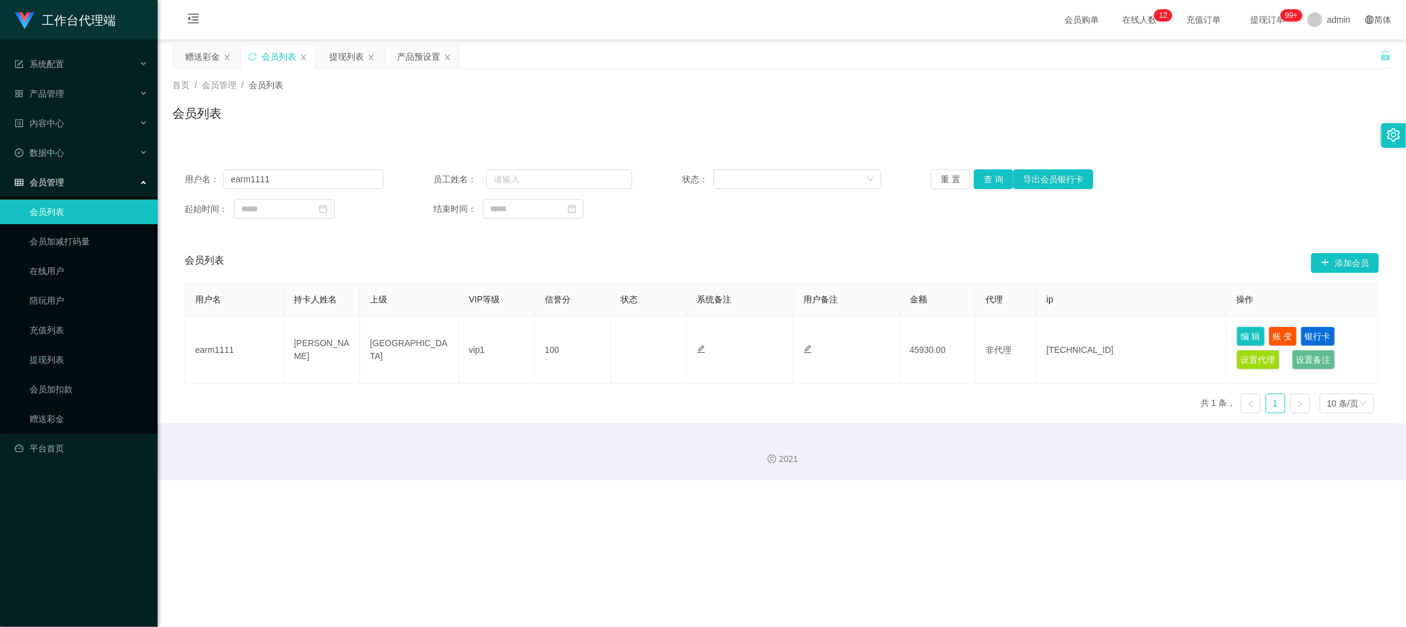
click at [822, 271] on div "会员列表 添加会员" at bounding box center [782, 262] width 1194 height 39
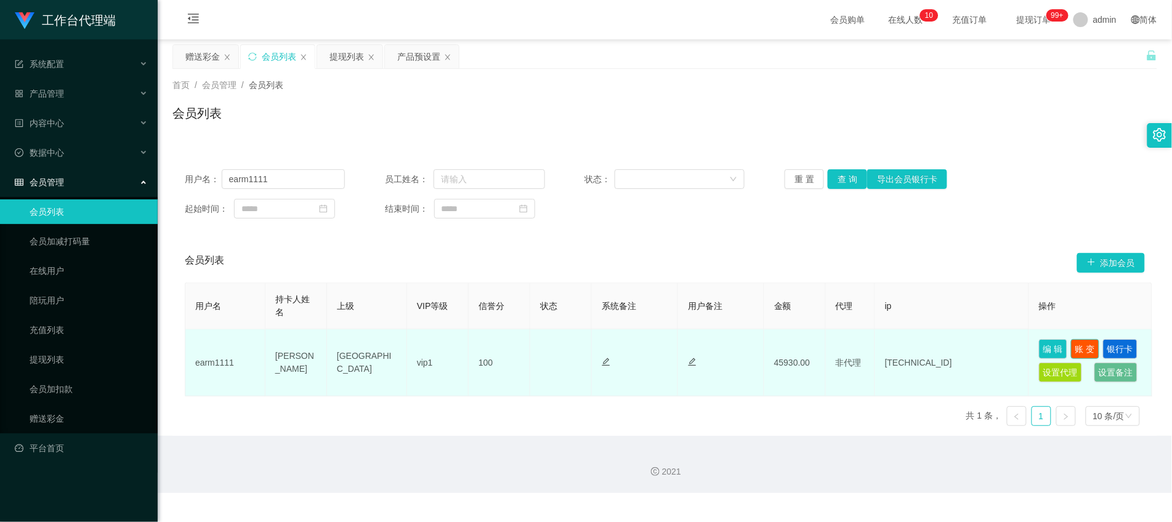
click at [1084, 347] on button "账 变" at bounding box center [1085, 349] width 28 height 20
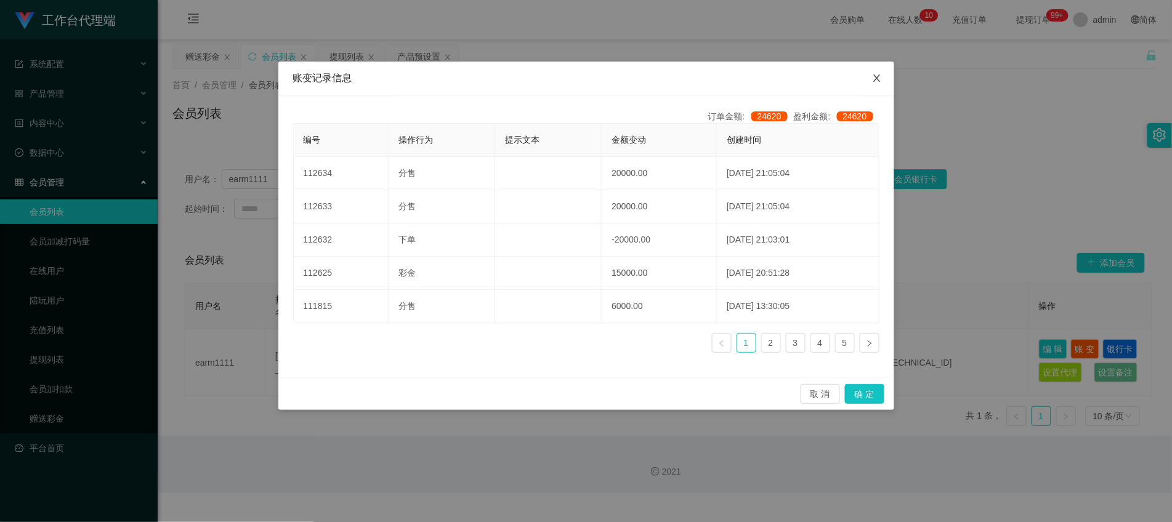
click at [880, 78] on icon "图标: close" at bounding box center [877, 78] width 10 height 10
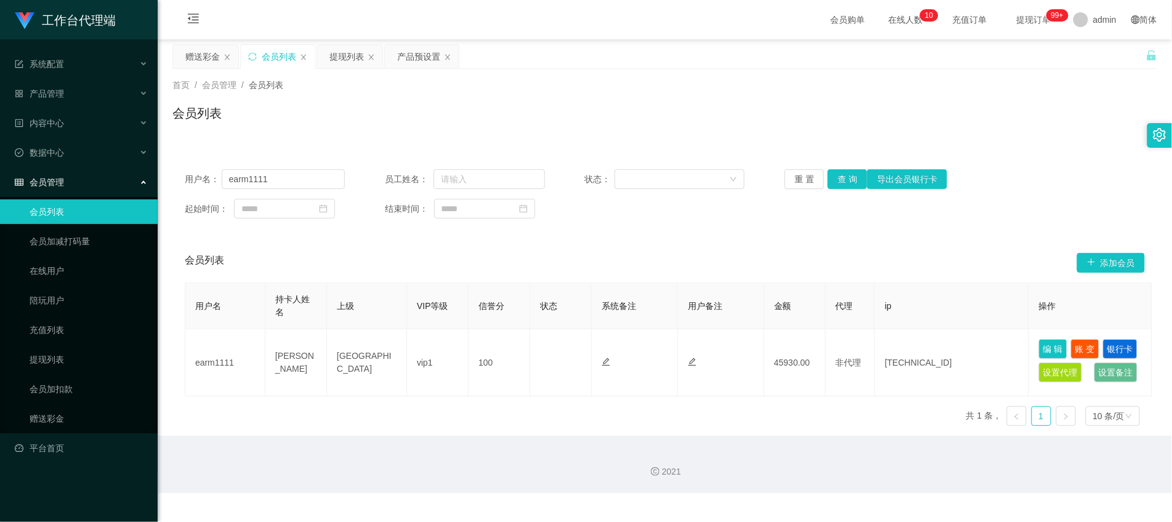
drag, startPoint x: 331, startPoint y: 58, endPoint x: 309, endPoint y: 58, distance: 22.2
click at [330, 58] on div "提现列表" at bounding box center [346, 56] width 34 height 23
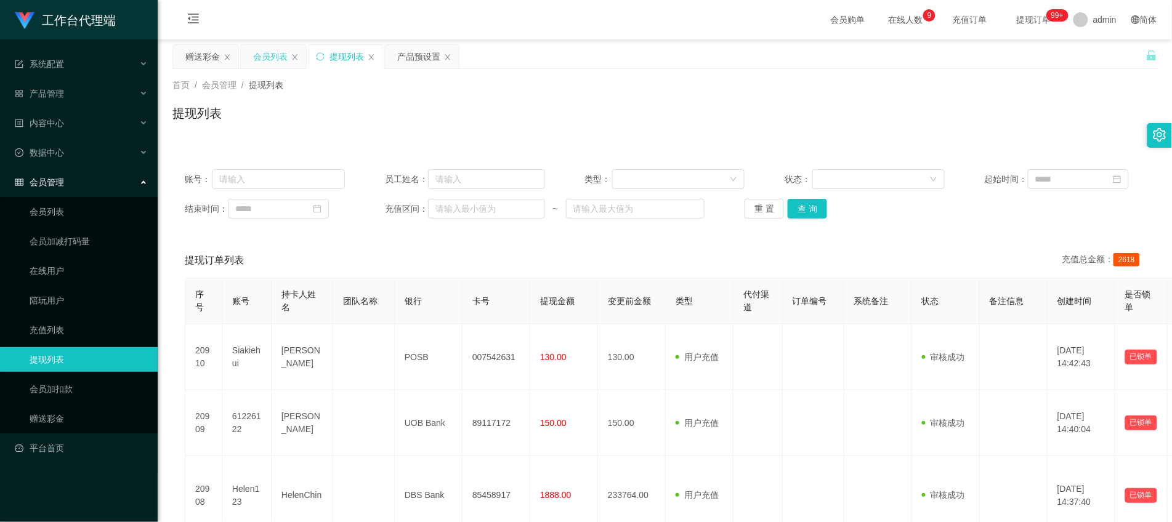
click at [279, 59] on div "会员列表" at bounding box center [270, 56] width 34 height 23
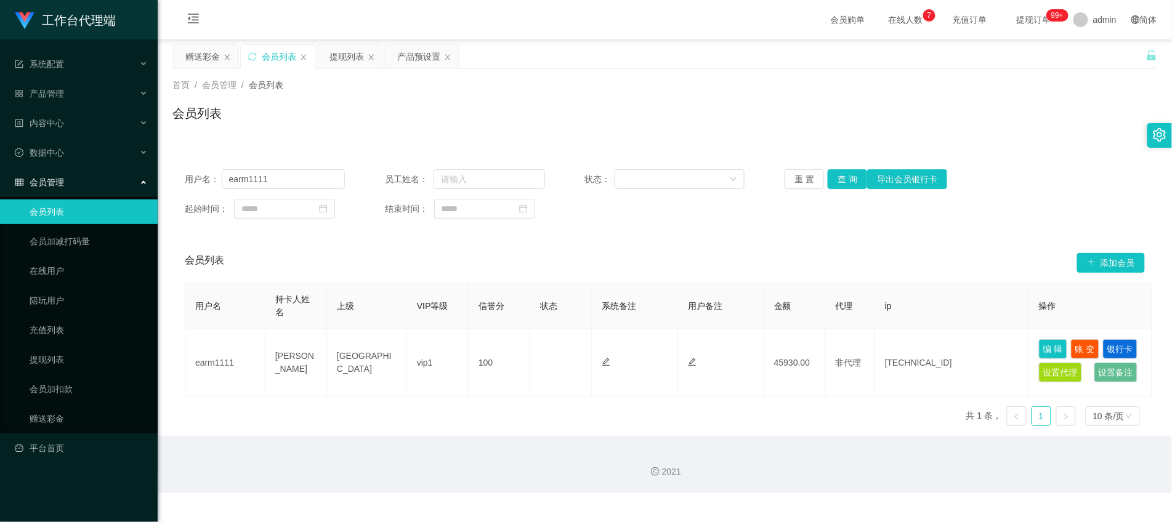
drag, startPoint x: 76, startPoint y: 23, endPoint x: 124, endPoint y: 1, distance: 52.6
